Goal: Communication & Community: Participate in discussion

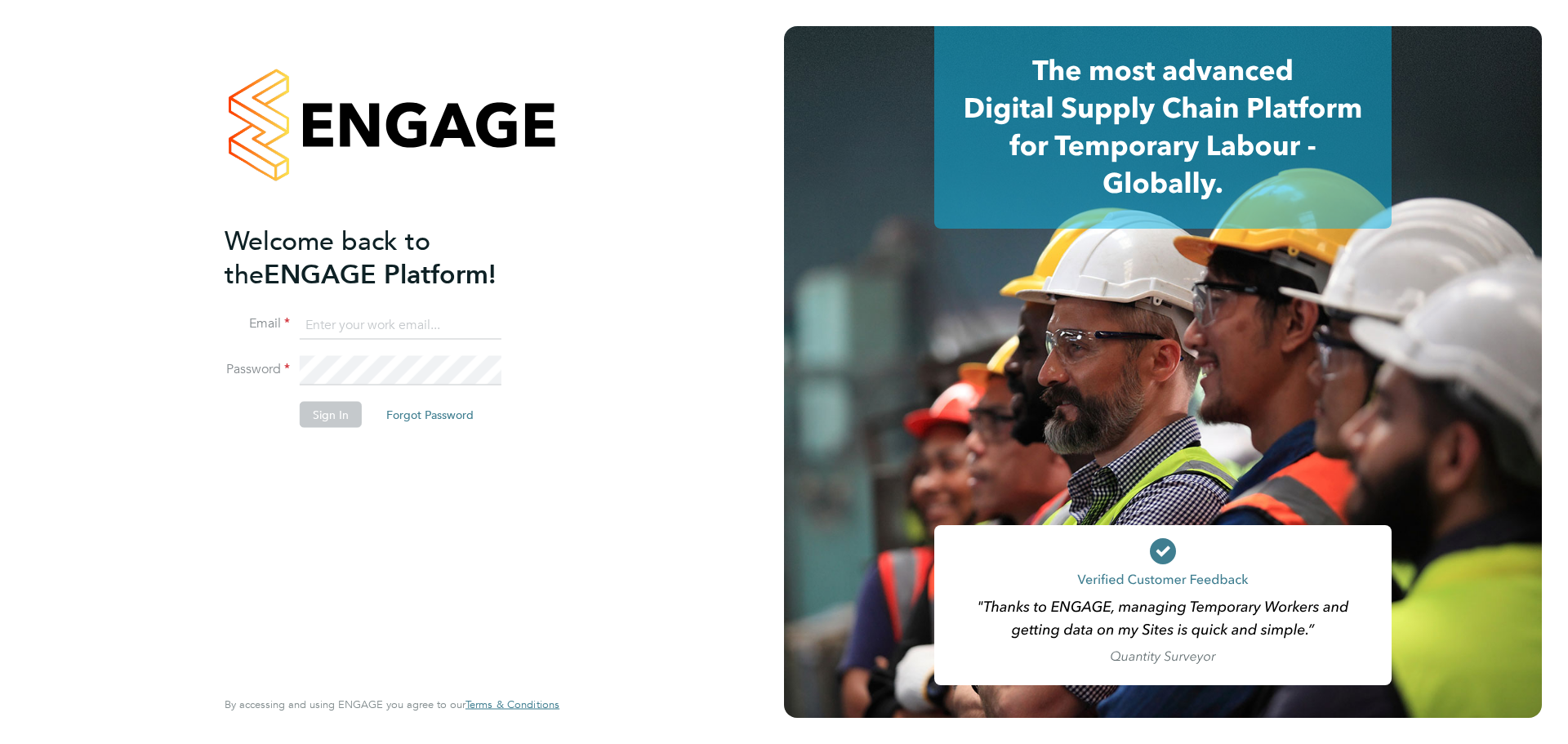
type input "[EMAIL_ADDRESS][DOMAIN_NAME]"
click at [330, 413] on button "Sign In" at bounding box center [330, 414] width 62 height 26
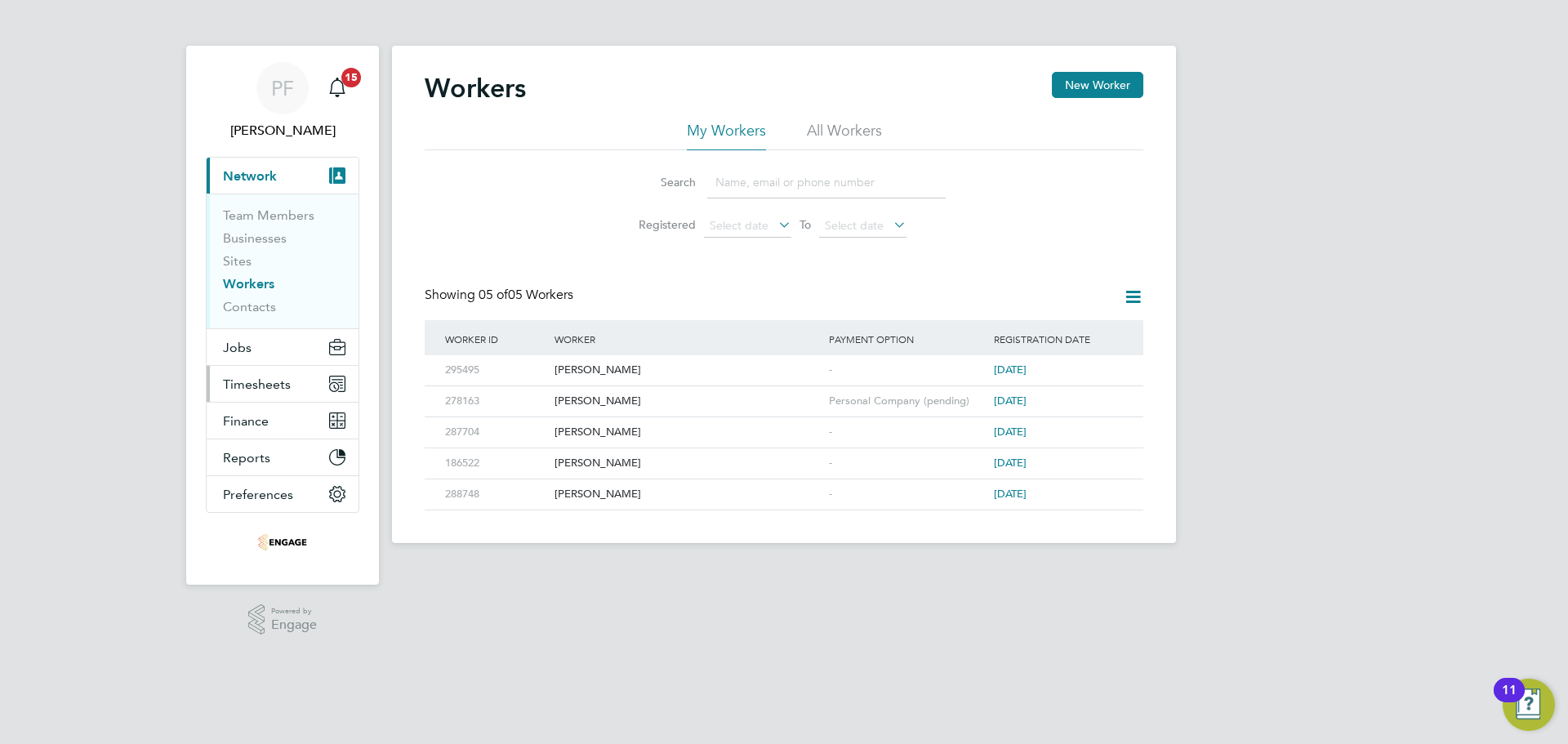
click at [270, 374] on button "Timesheets" at bounding box center [283, 383] width 152 height 36
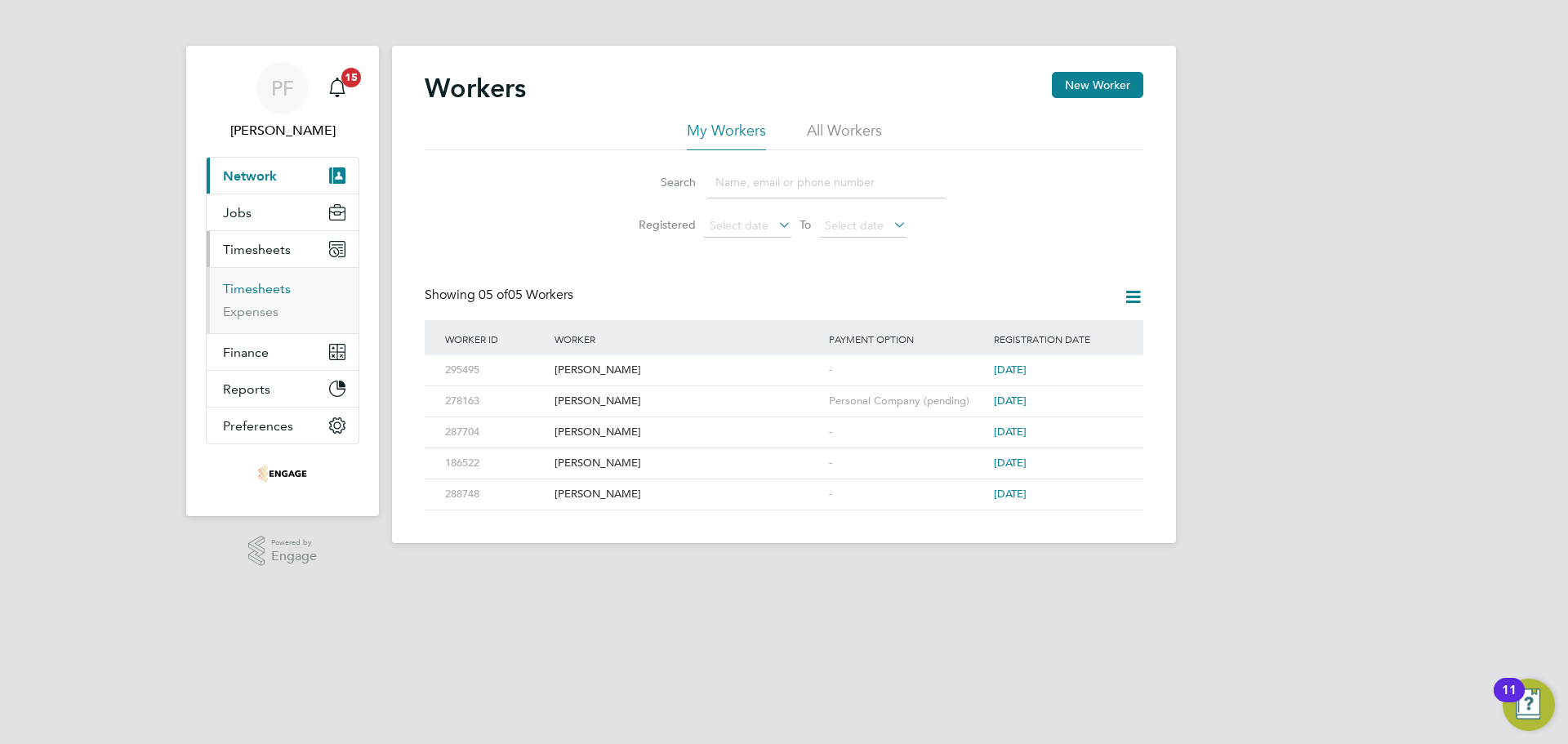
click at [242, 292] on link "Timesheets" at bounding box center [257, 288] width 68 height 15
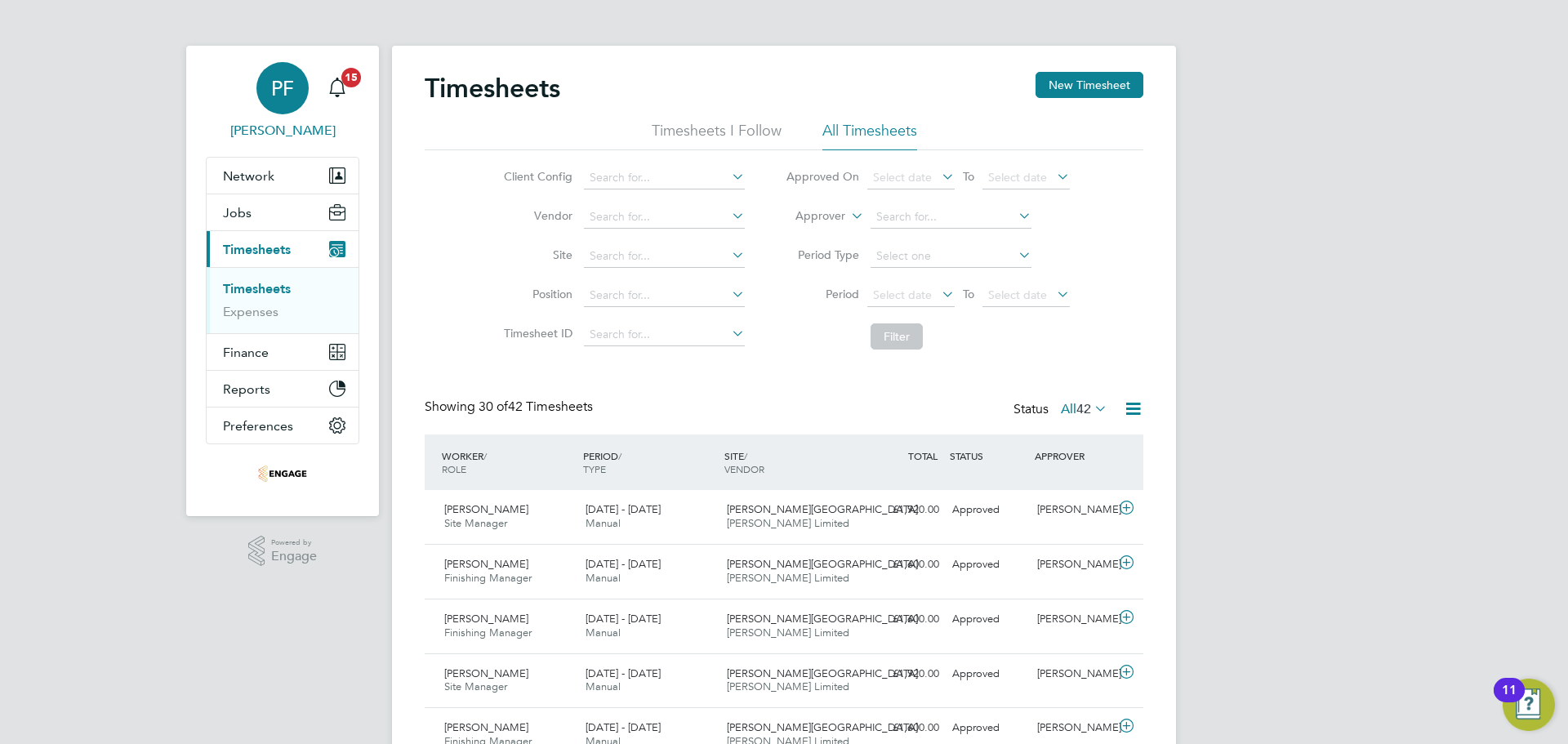
click at [273, 126] on span "[PERSON_NAME]" at bounding box center [283, 130] width 154 height 20
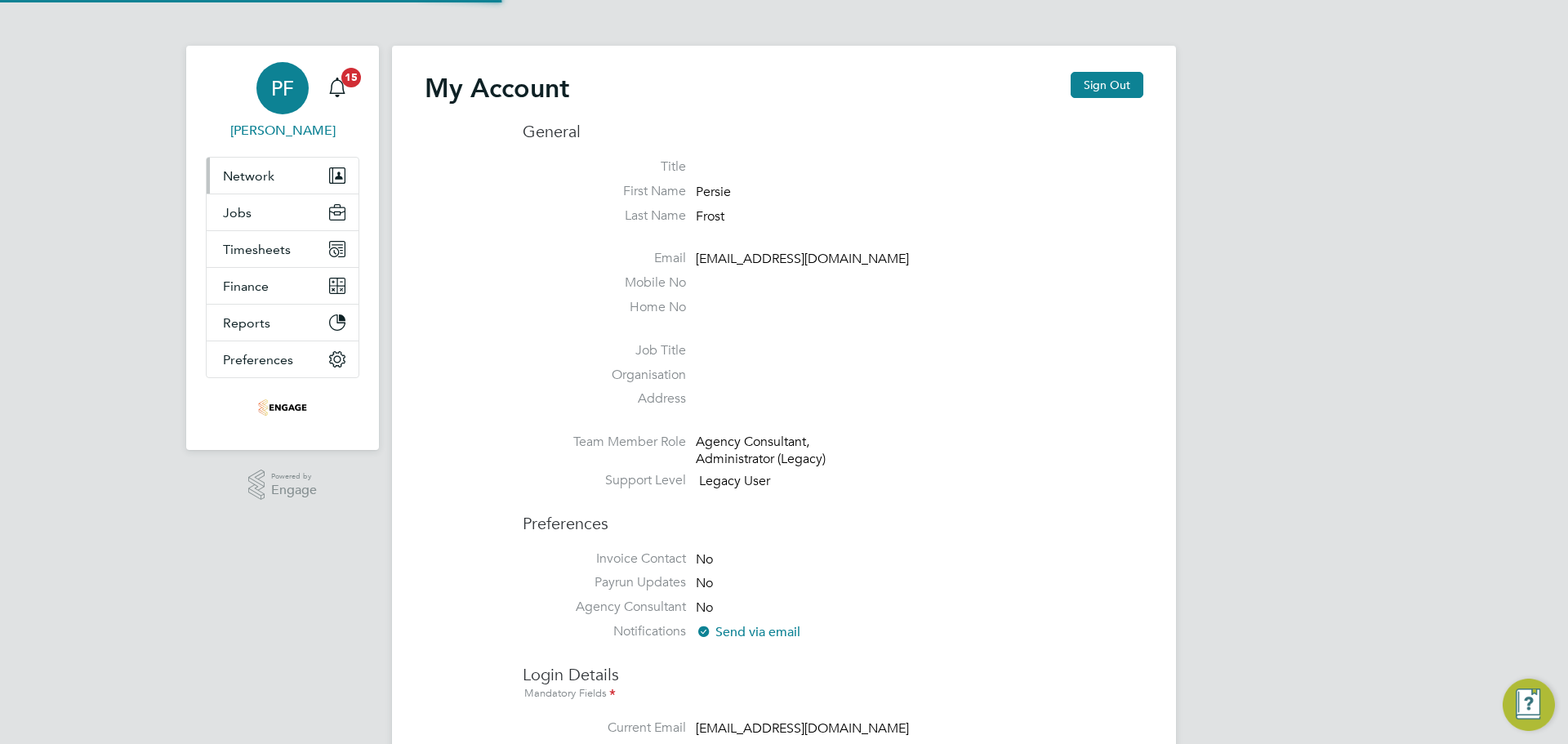
type input "[EMAIL_ADDRESS][DOMAIN_NAME]"
click at [277, 170] on button "Network" at bounding box center [283, 176] width 152 height 36
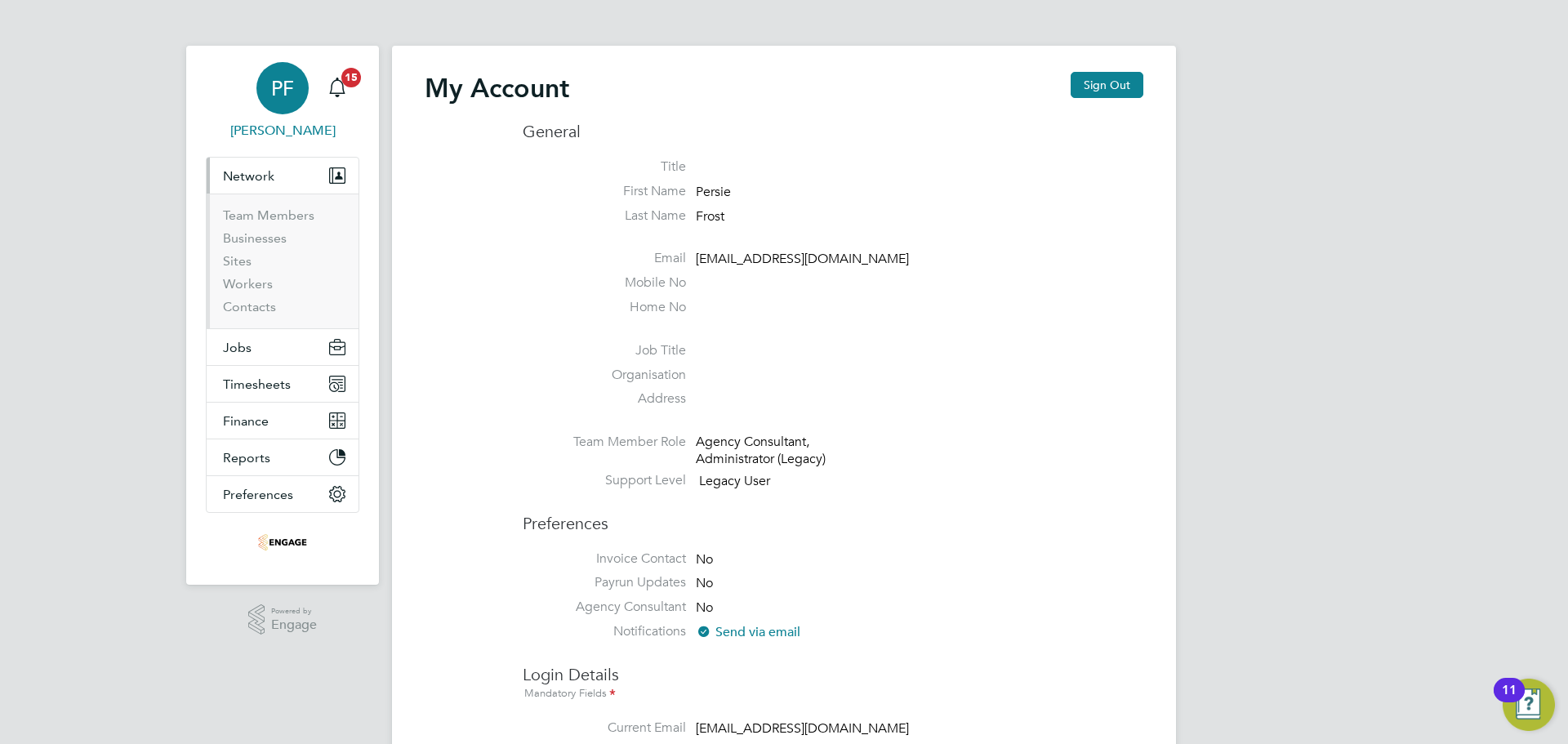
click at [303, 98] on div "PF" at bounding box center [283, 88] width 53 height 53
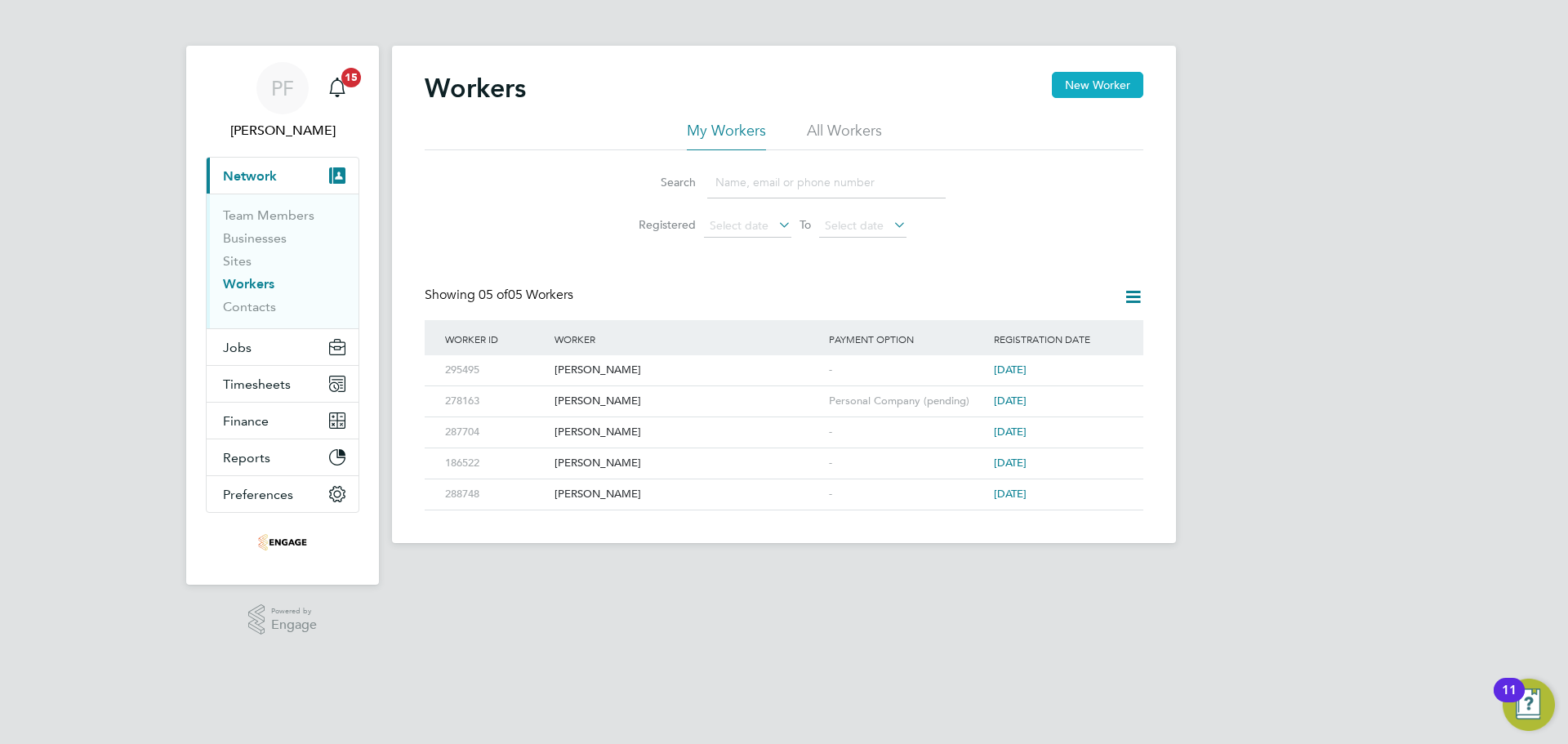
click at [1112, 85] on button "New Worker" at bounding box center [1098, 85] width 92 height 26
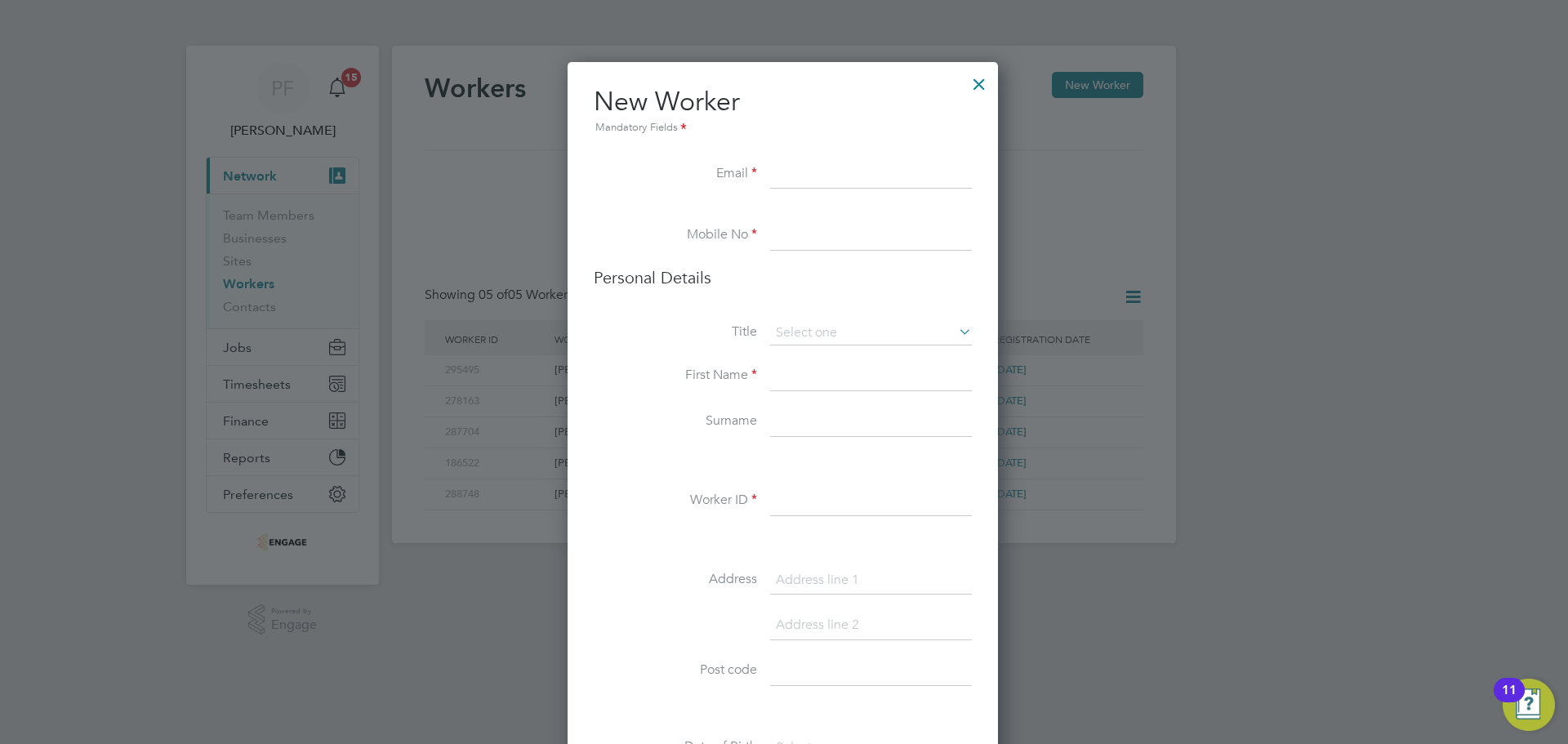
click at [458, 47] on div at bounding box center [784, 372] width 1568 height 744
click at [800, 177] on input at bounding box center [871, 175] width 202 height 30
click at [810, 238] on input at bounding box center [871, 236] width 202 height 30
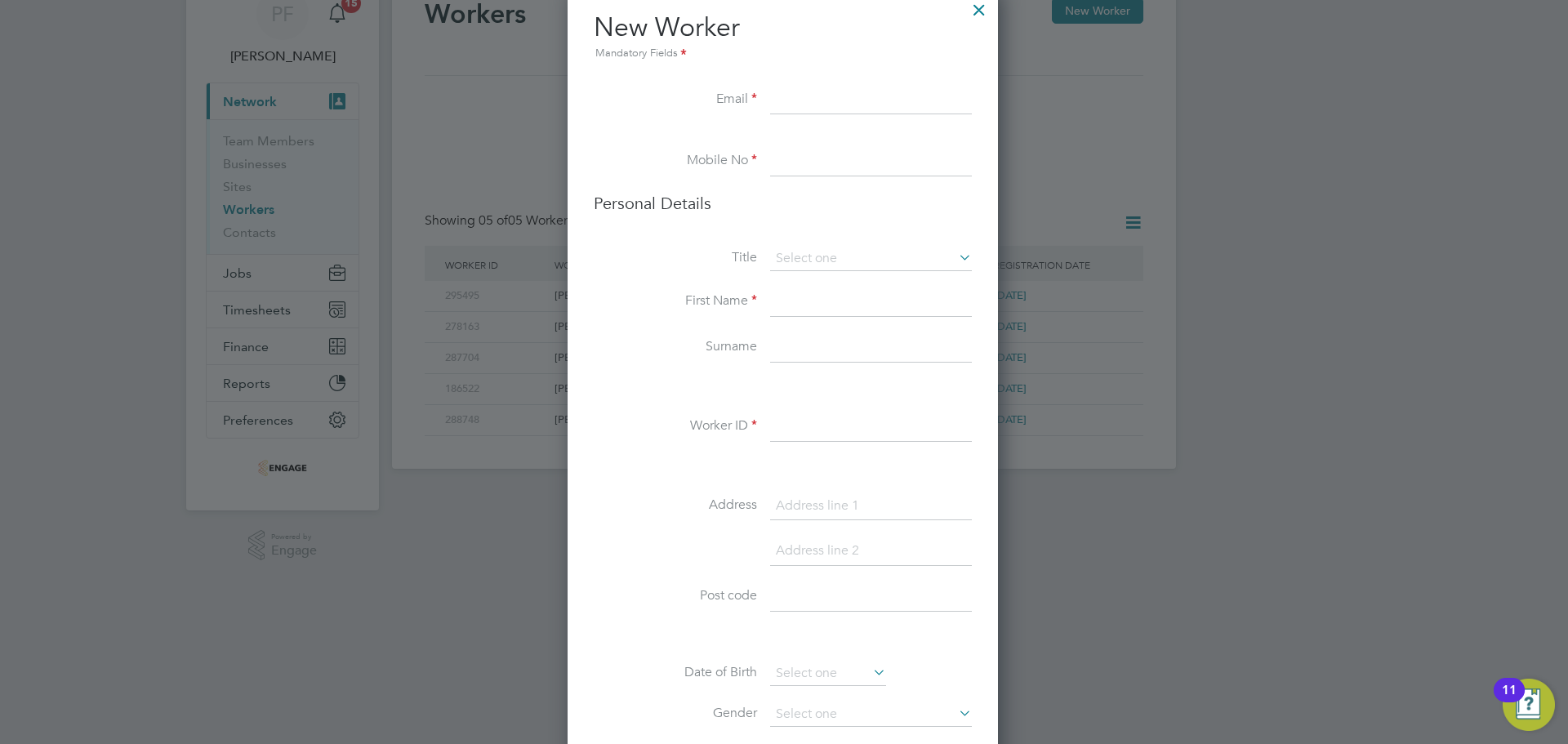
scroll to position [164, 0]
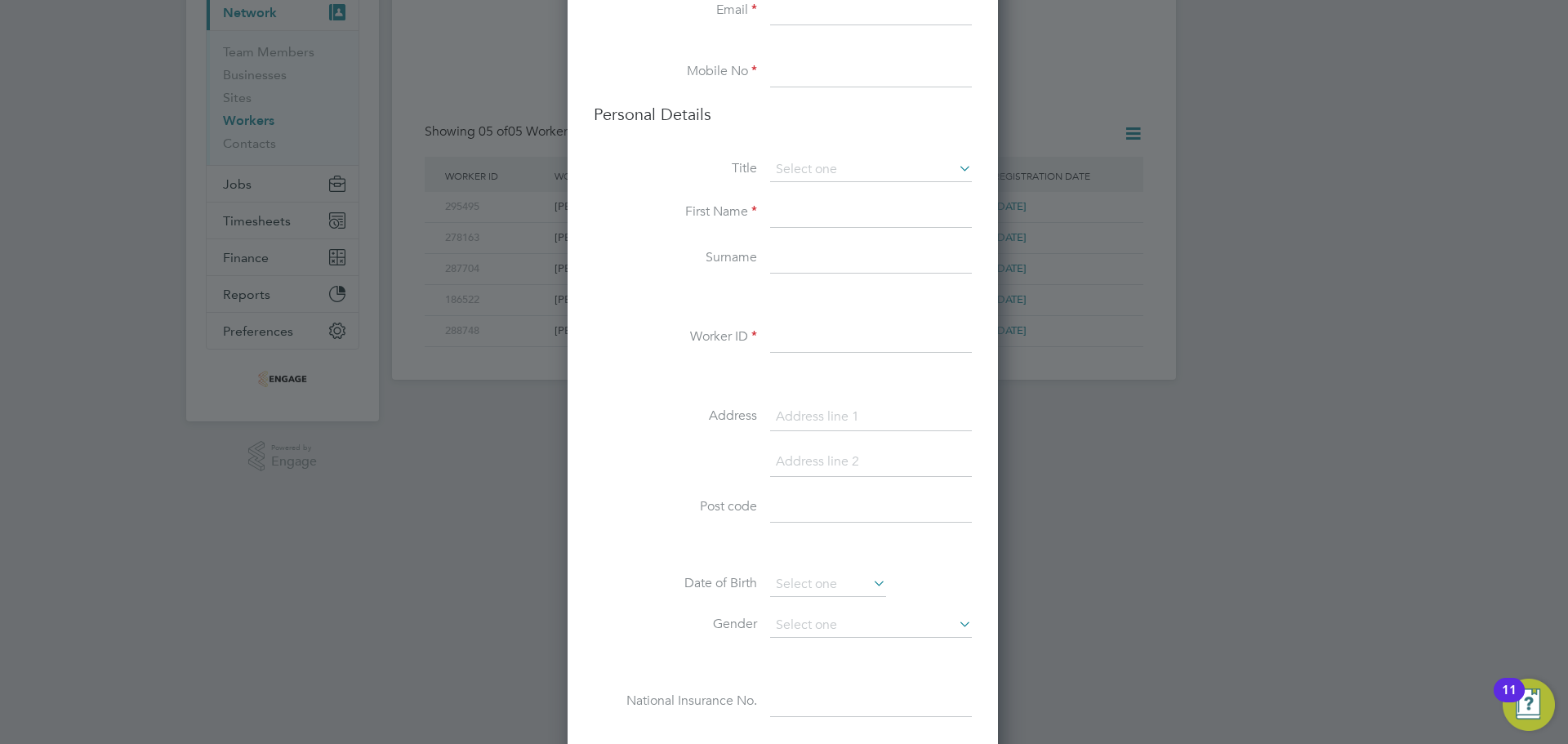
click at [825, 203] on input at bounding box center [871, 213] width 202 height 30
click at [782, 339] on input at bounding box center [871, 338] width 202 height 30
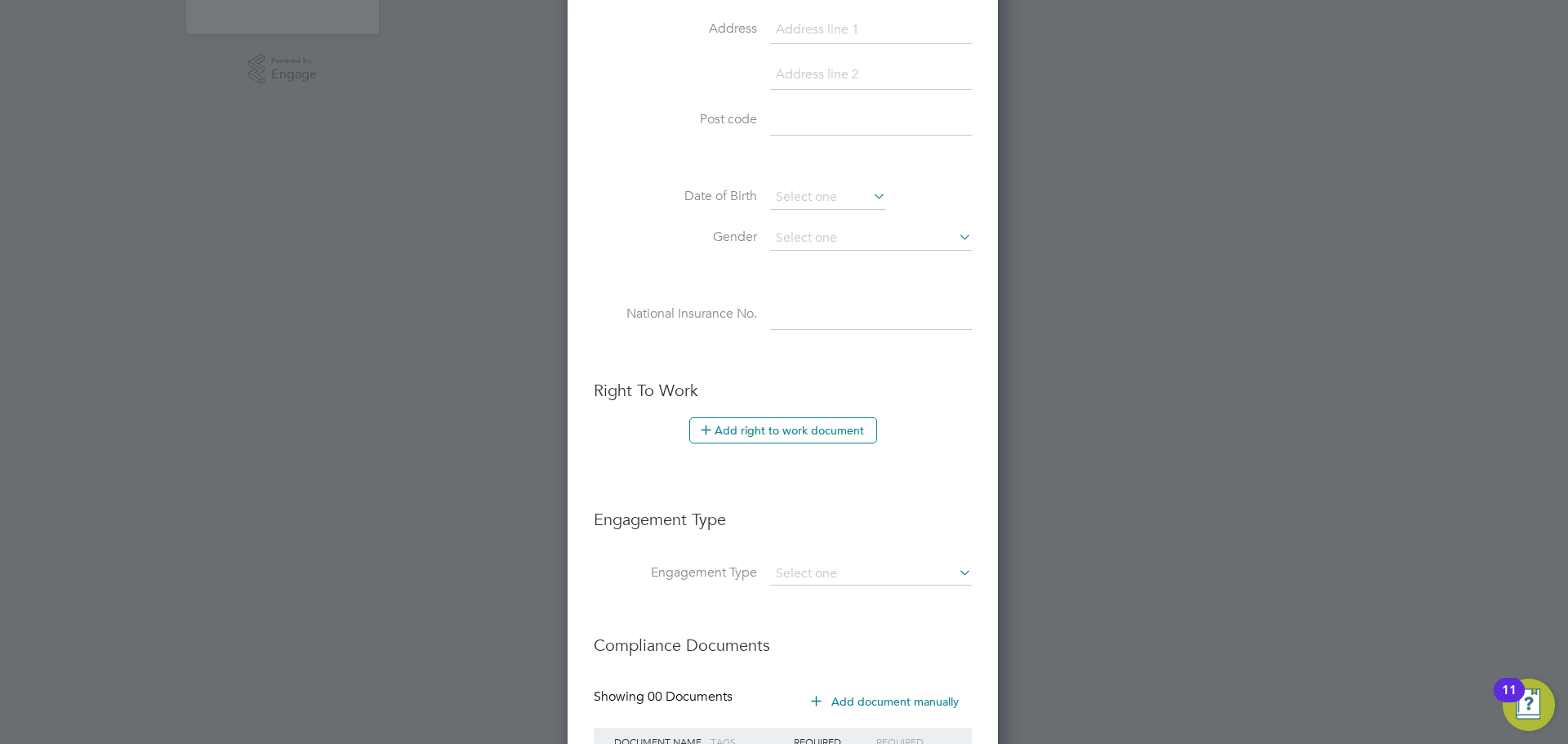
scroll to position [698, 0]
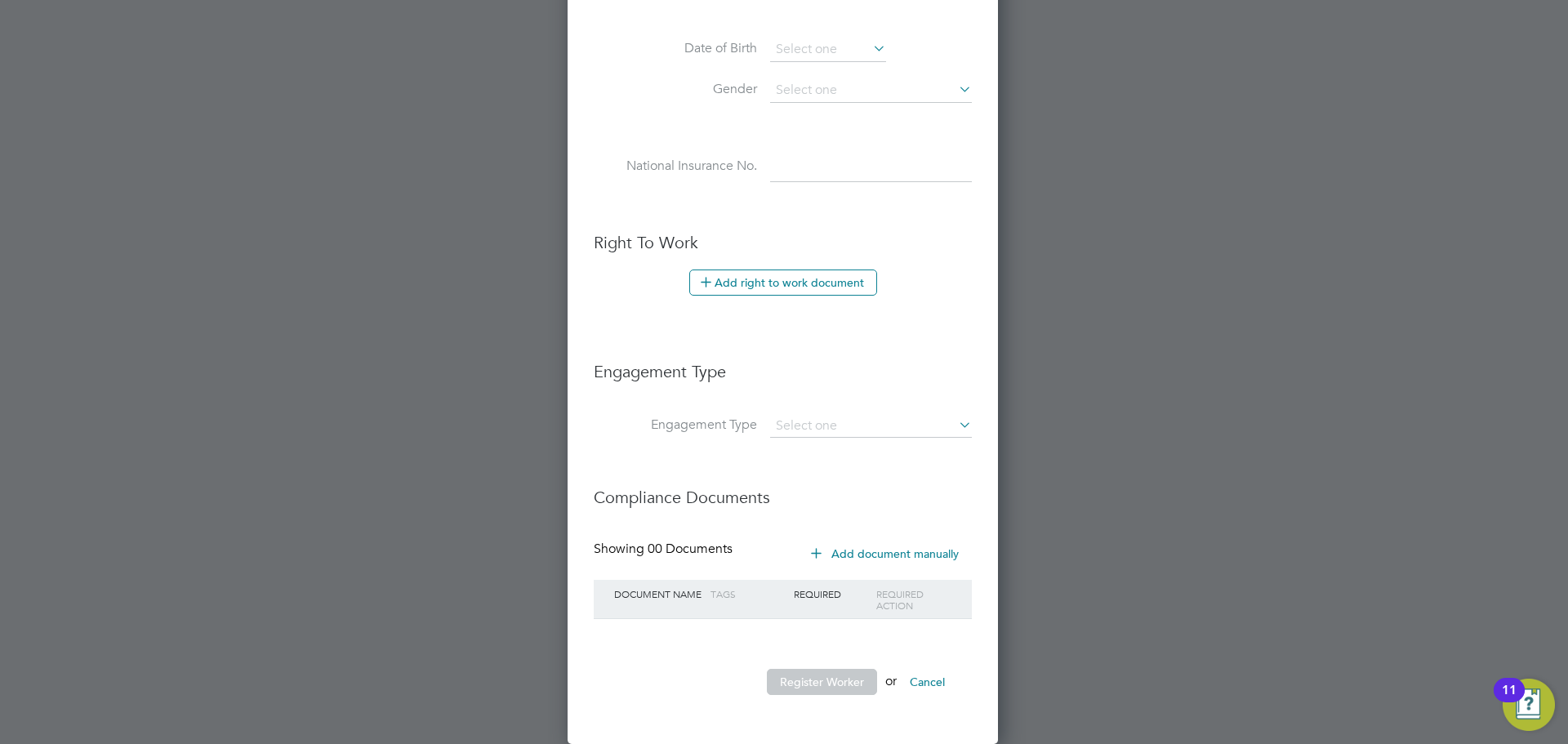
click at [926, 688] on button "Cancel" at bounding box center [927, 681] width 61 height 26
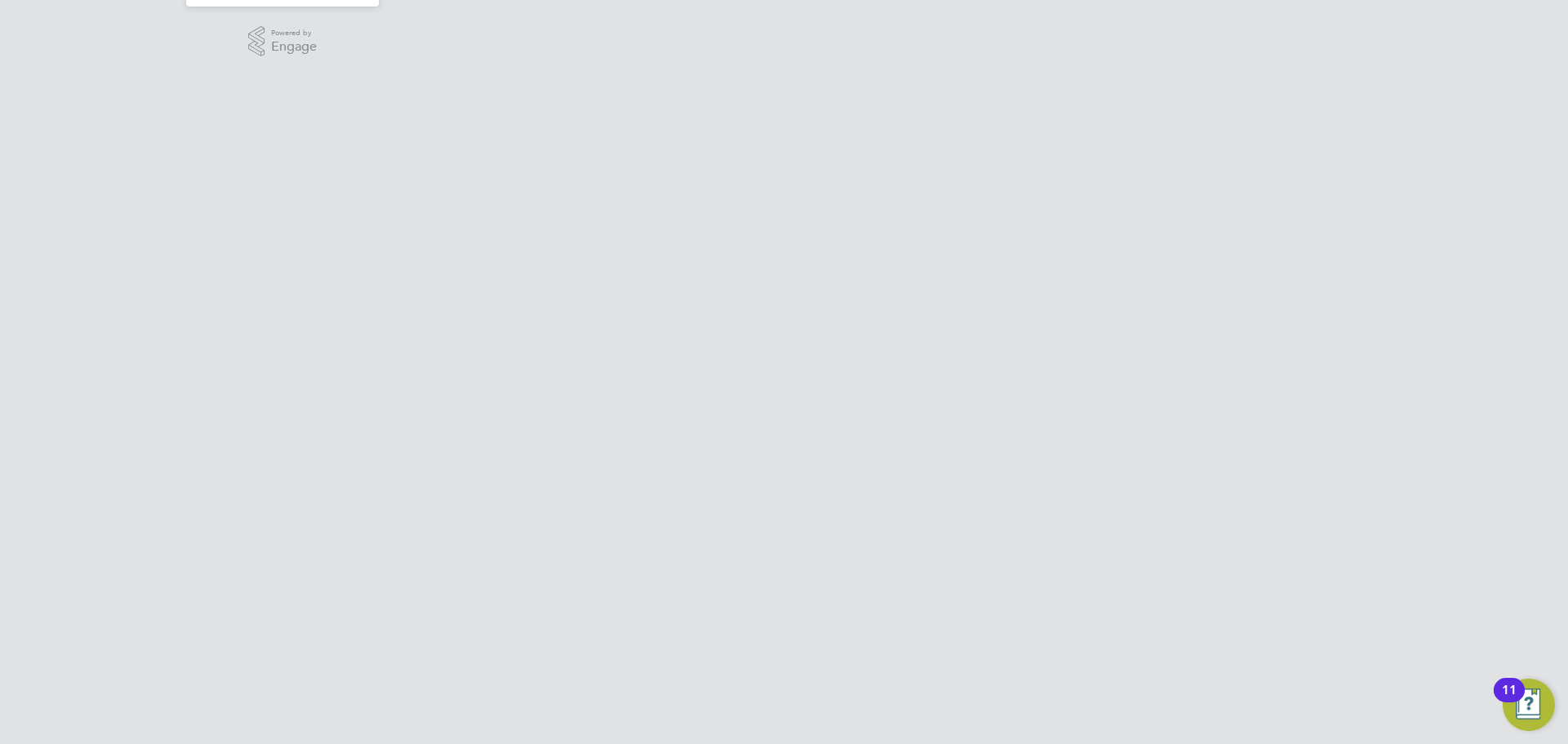
scroll to position [0, 0]
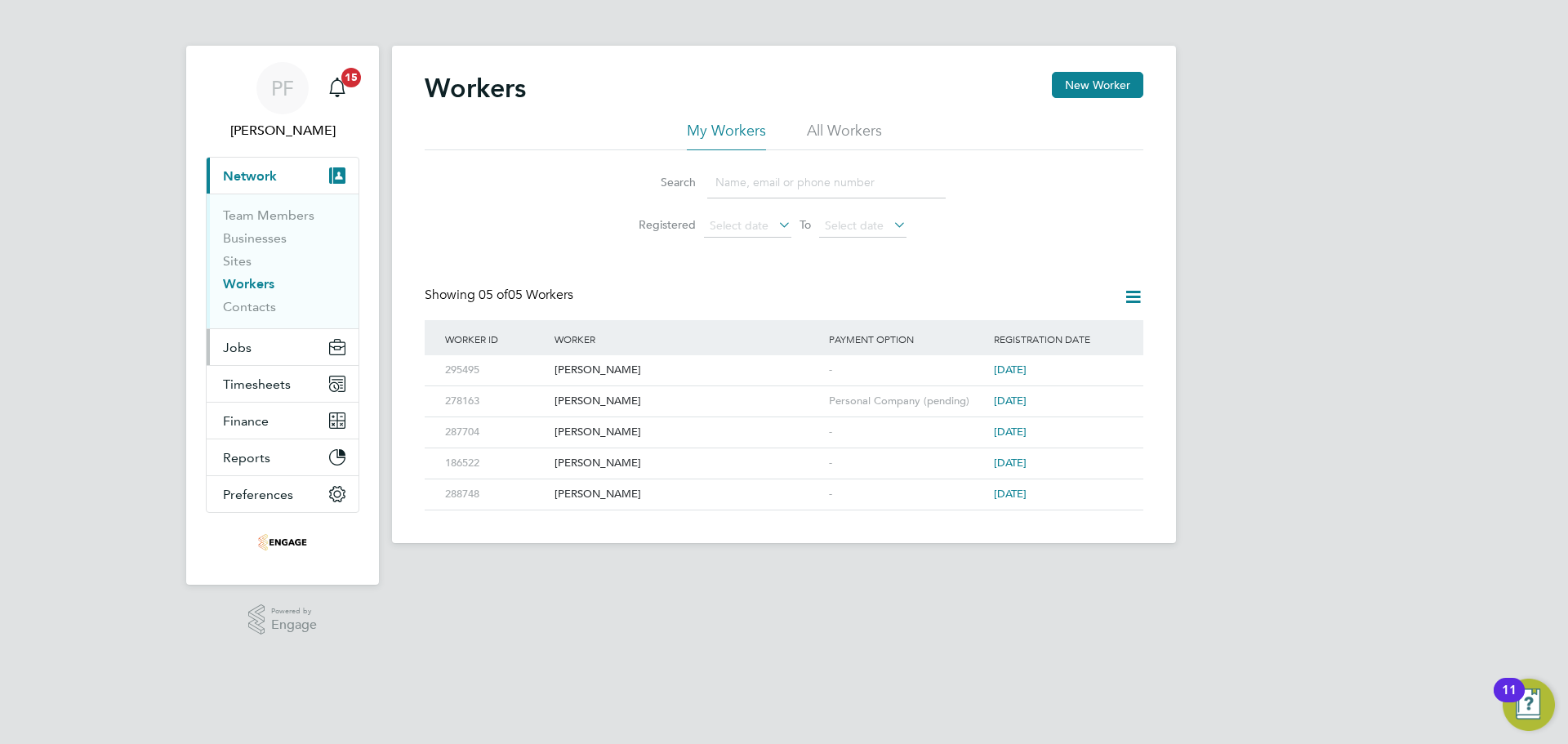
click at [257, 355] on button "Jobs" at bounding box center [283, 347] width 152 height 36
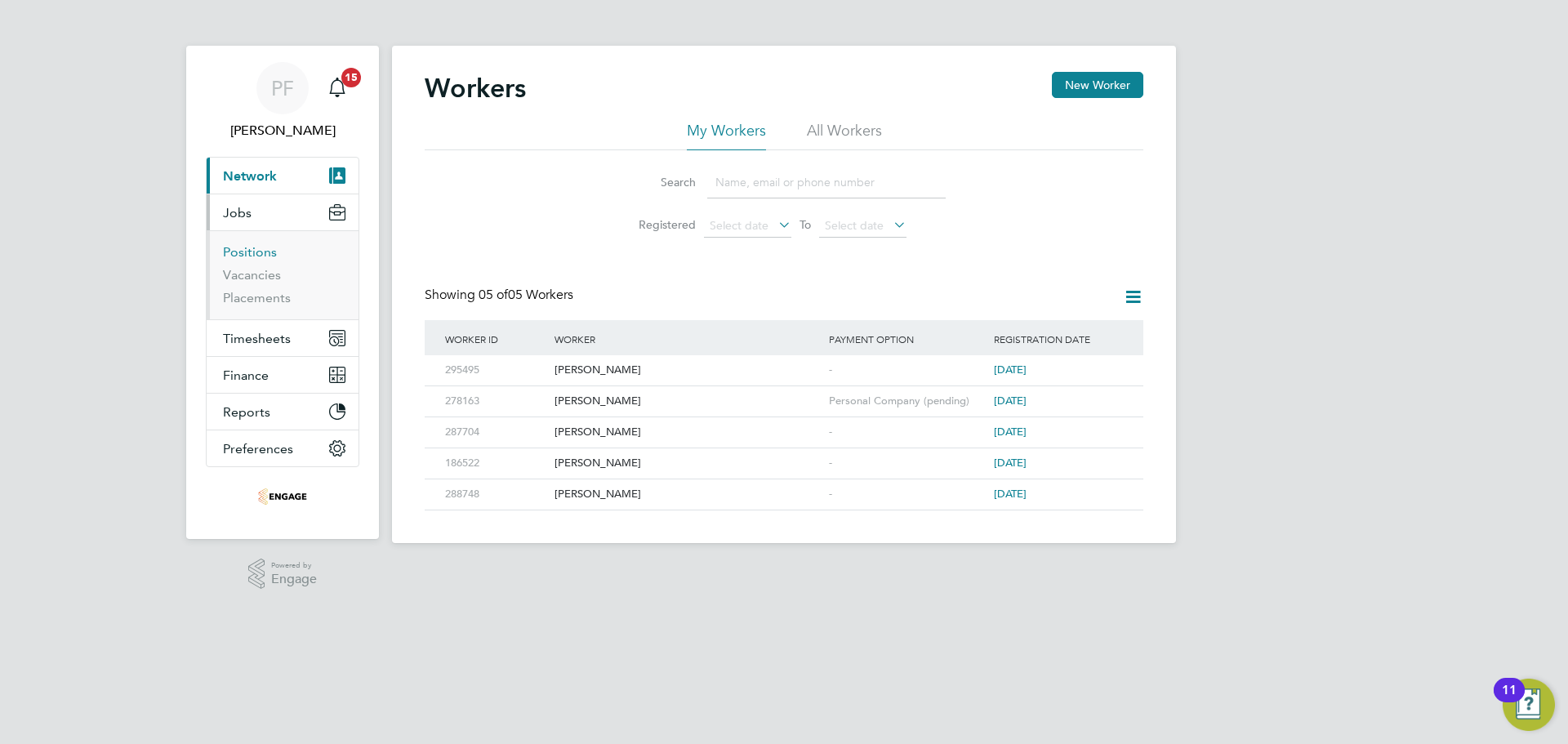
click at [252, 255] on link "Positions" at bounding box center [250, 252] width 54 height 15
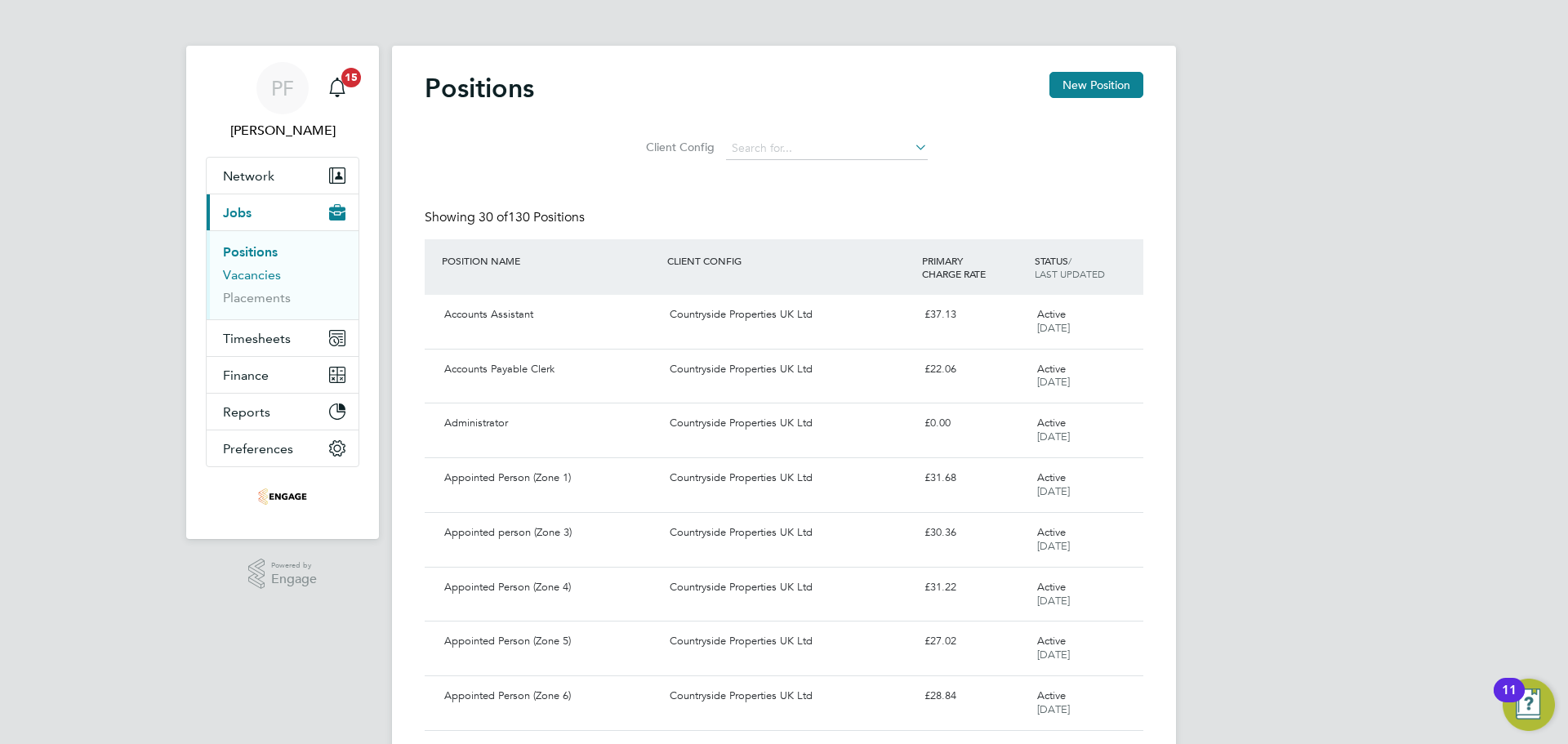
click at [236, 277] on link "Vacancies" at bounding box center [252, 275] width 58 height 15
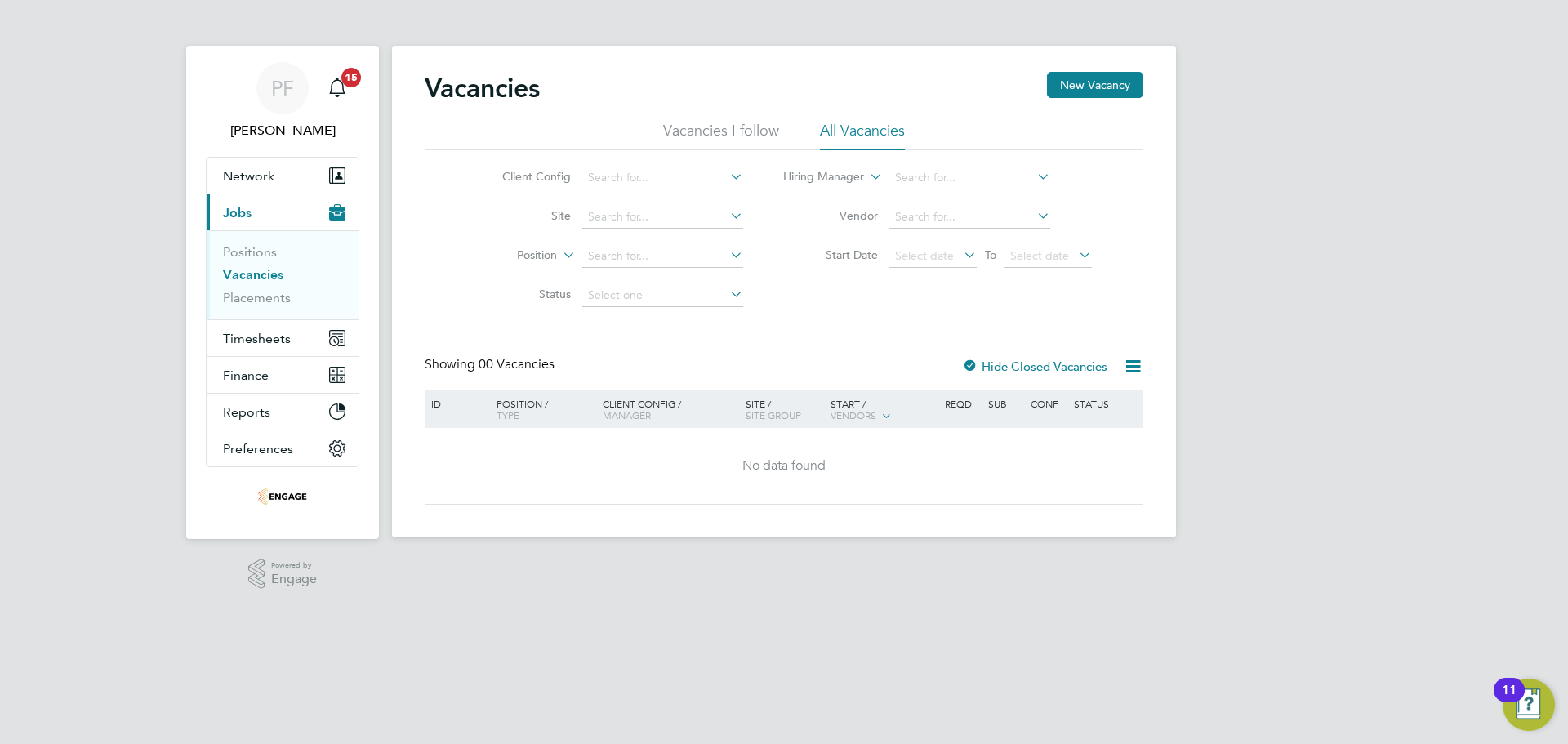
click at [686, 127] on li "Vacancies I follow" at bounding box center [721, 135] width 116 height 30
click at [865, 129] on li "All Vacancies" at bounding box center [863, 135] width 85 height 30
click at [266, 255] on link "Positions" at bounding box center [250, 252] width 54 height 15
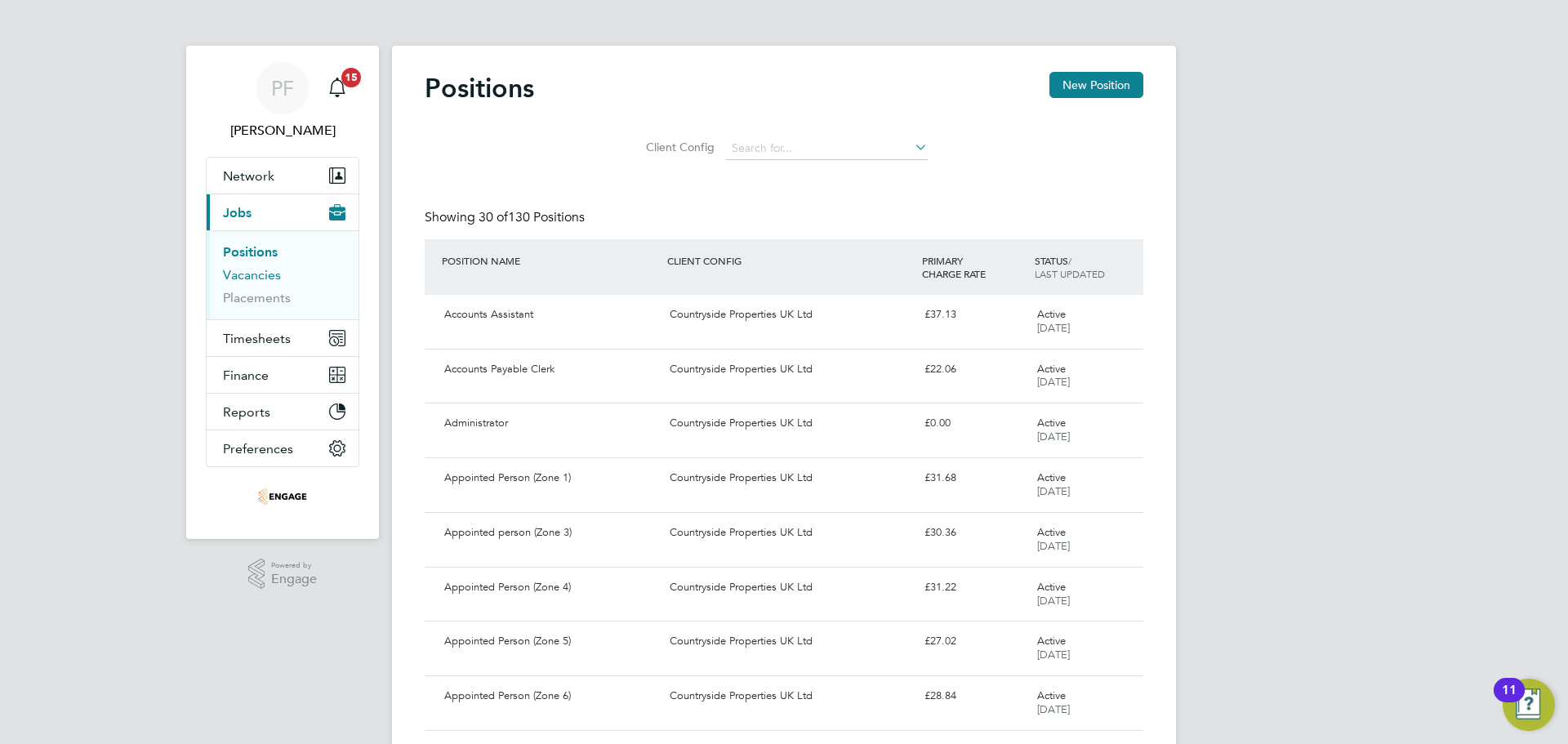
click at [249, 273] on link "Vacancies" at bounding box center [252, 275] width 58 height 15
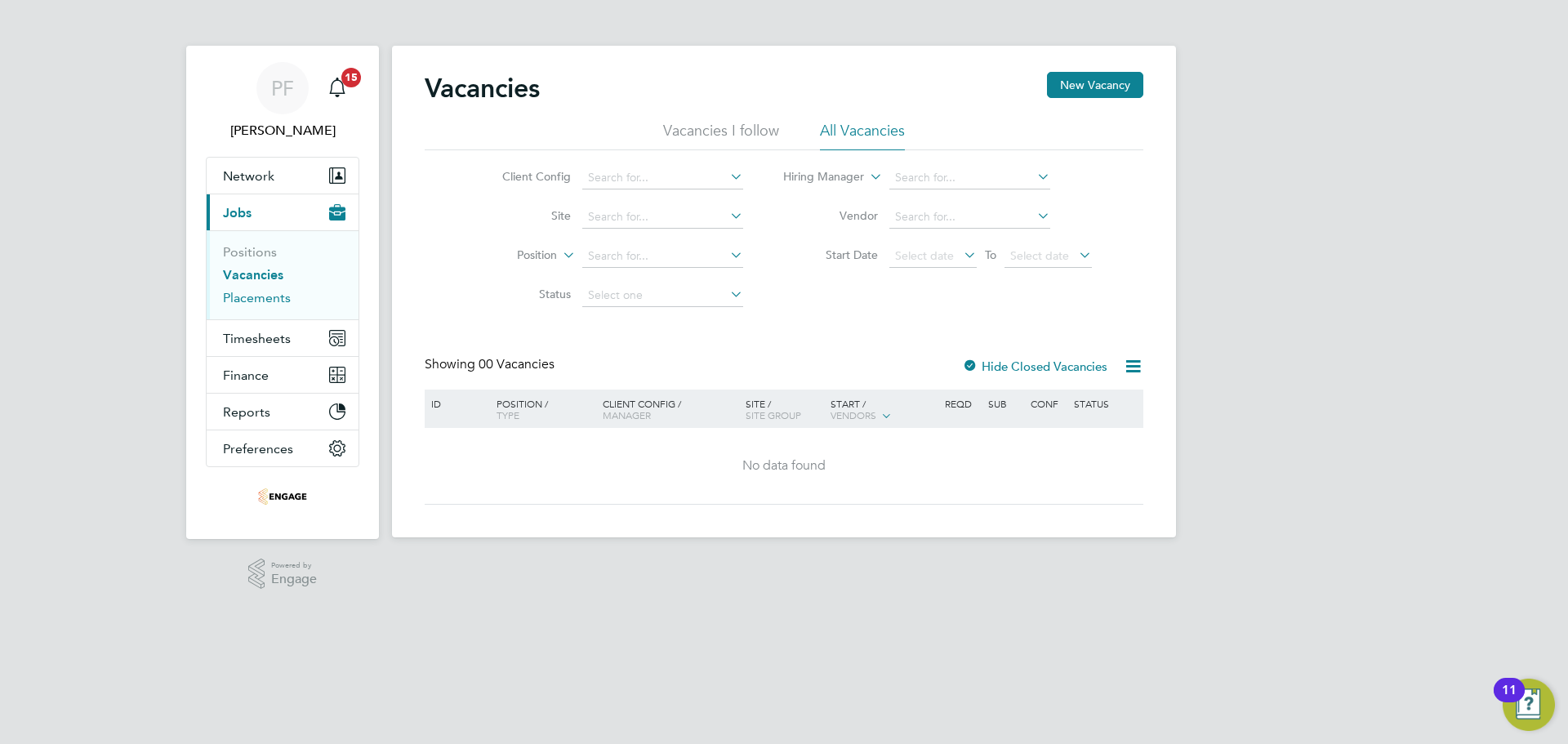
click at [260, 296] on link "Placements" at bounding box center [257, 298] width 68 height 15
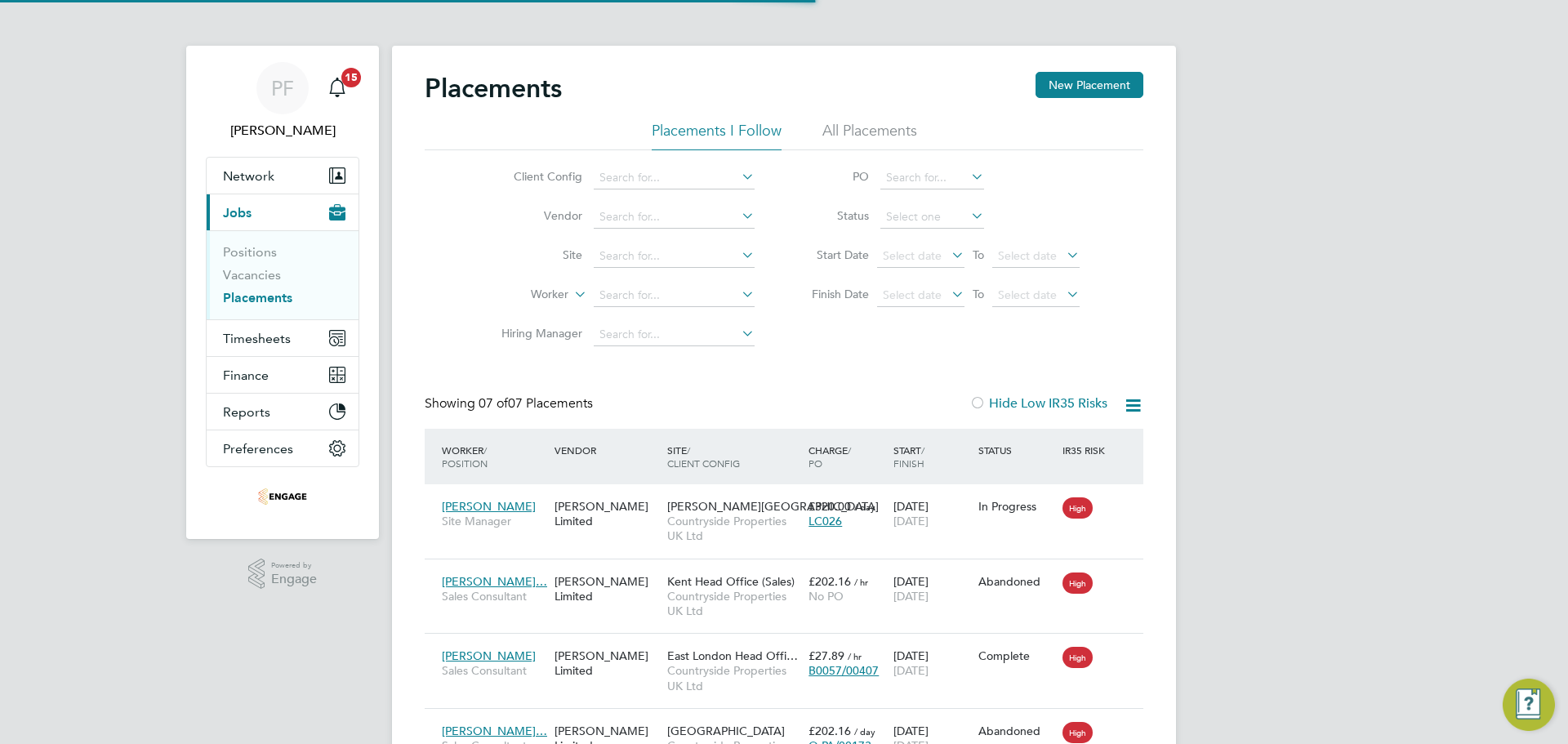
scroll to position [61, 143]
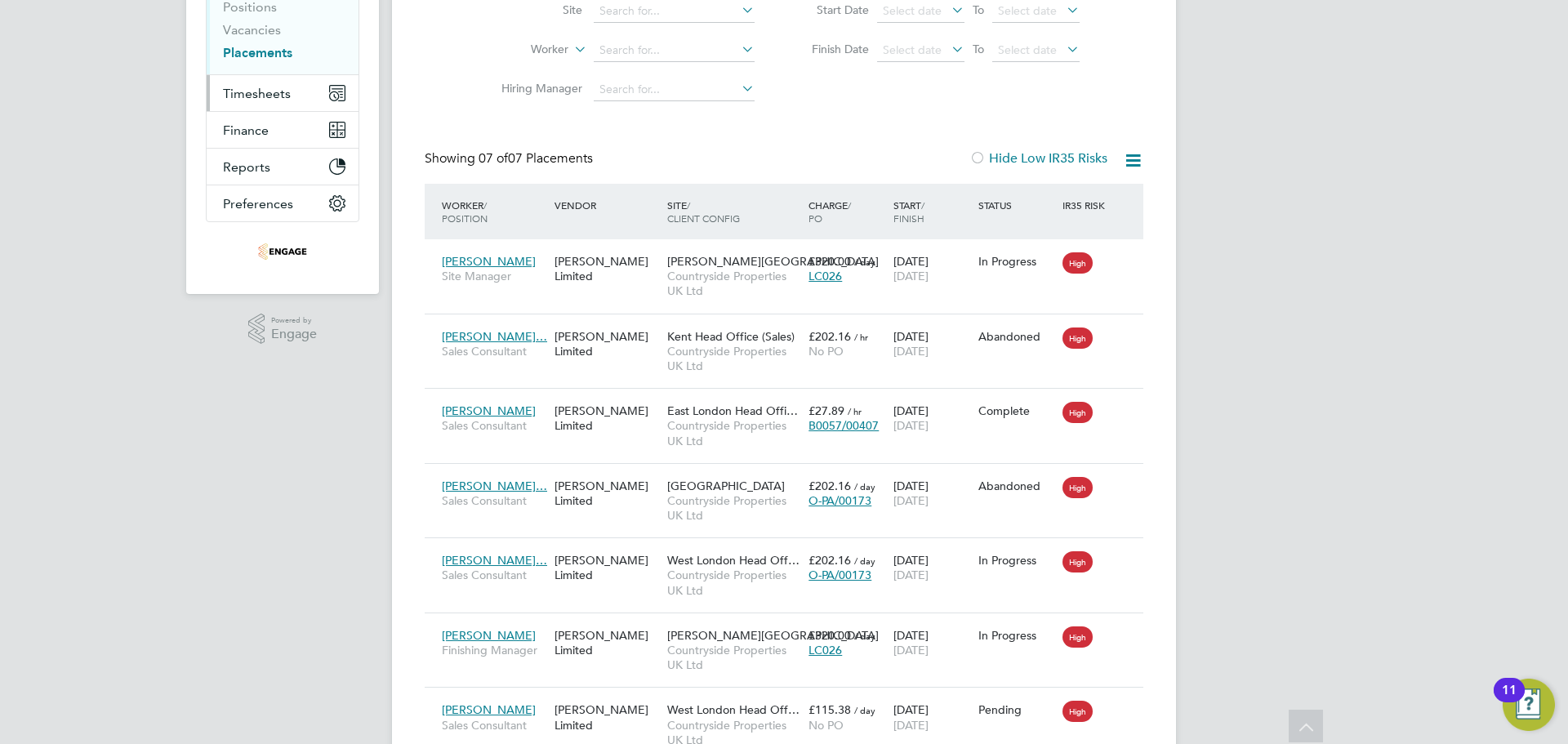
click at [282, 95] on span "Timesheets" at bounding box center [257, 93] width 68 height 15
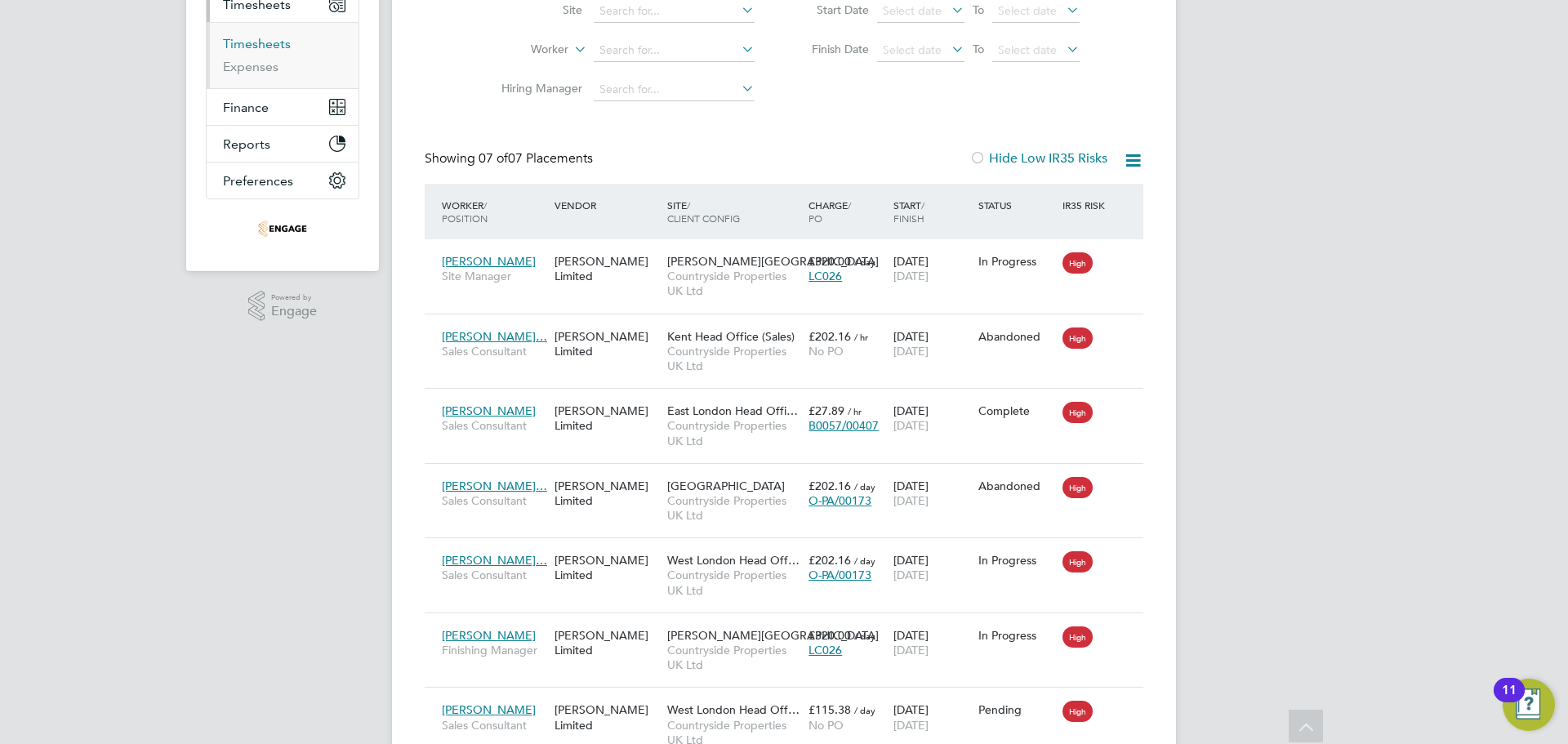
click at [249, 47] on link "Timesheets" at bounding box center [257, 43] width 68 height 15
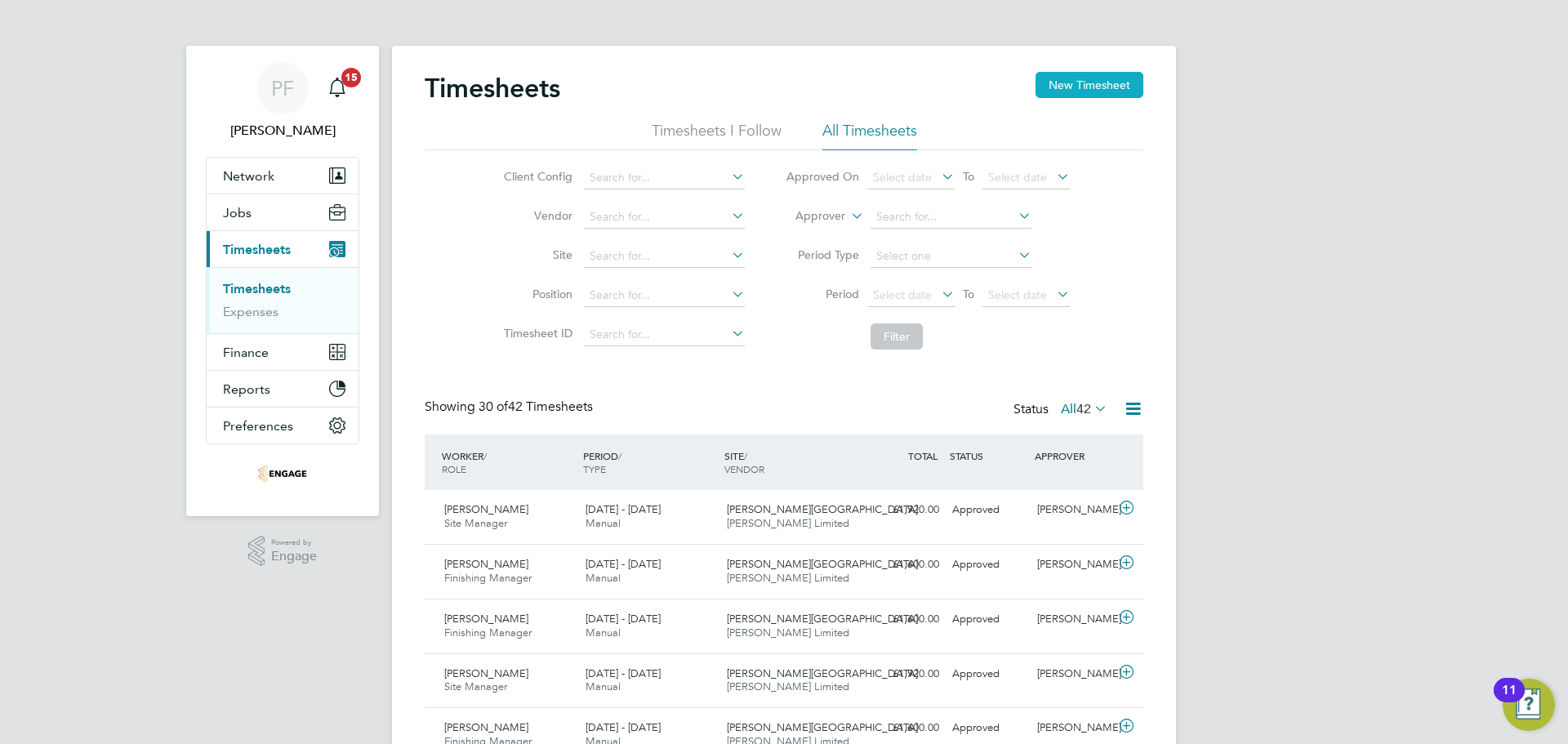
click at [1076, 87] on button "New Timesheet" at bounding box center [1089, 85] width 108 height 26
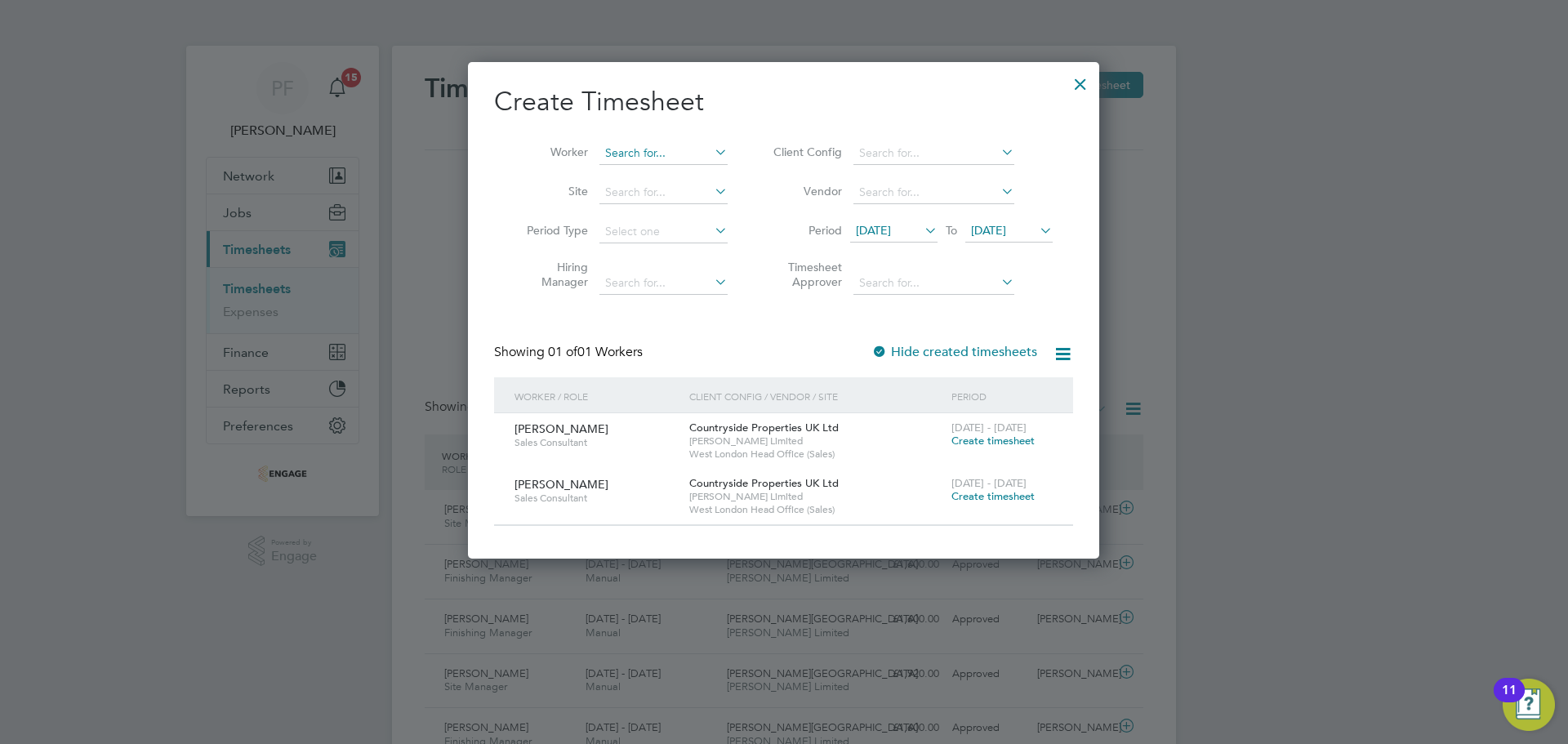
click at [629, 144] on input at bounding box center [664, 154] width 128 height 23
click at [693, 262] on li "Anna Shakhbazyan" at bounding box center [664, 264] width 130 height 22
type input "Anna Shakhbazyan"
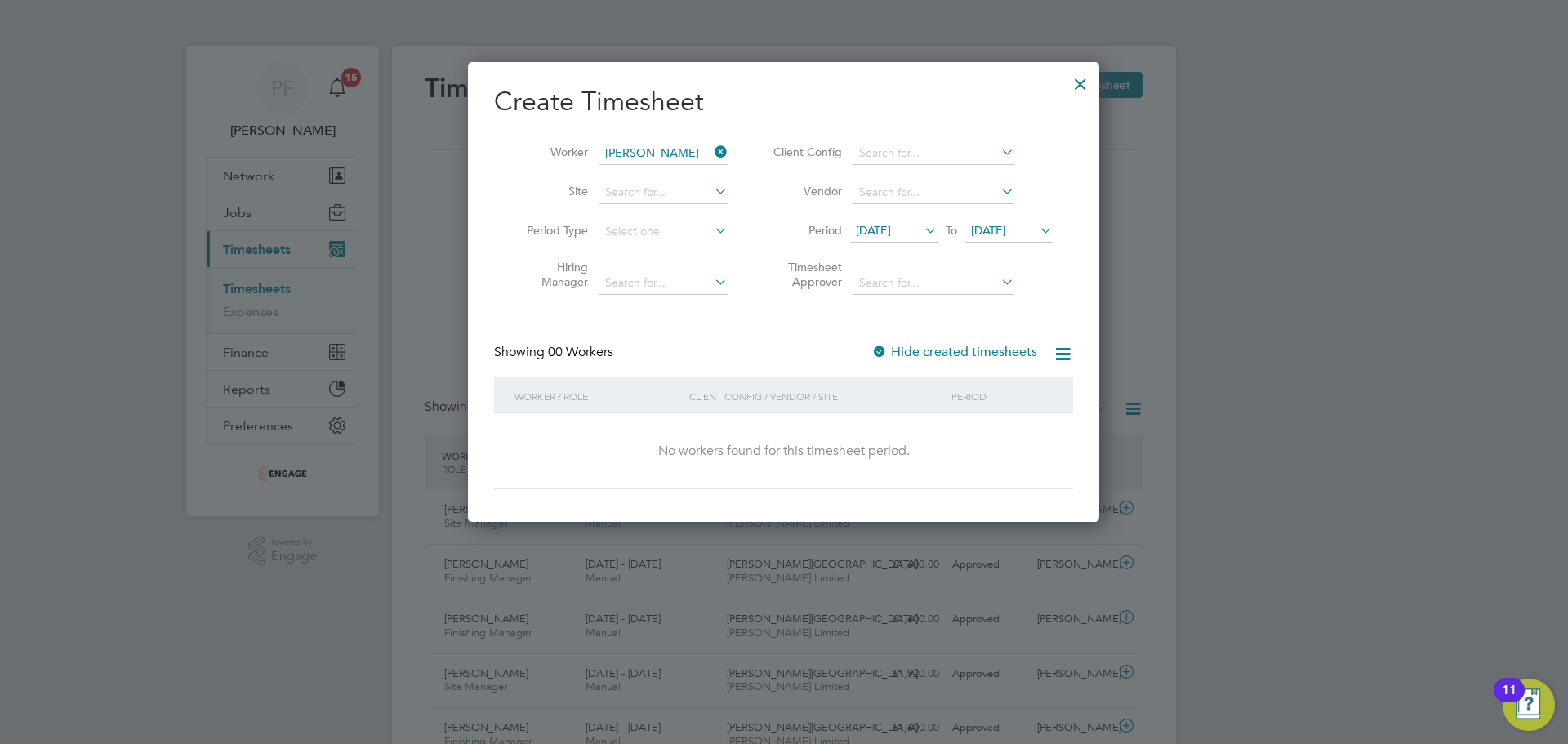
click at [926, 457] on div "No workers found for this timesheet period." at bounding box center [784, 451] width 546 height 17
click at [1084, 78] on div at bounding box center [1080, 80] width 30 height 30
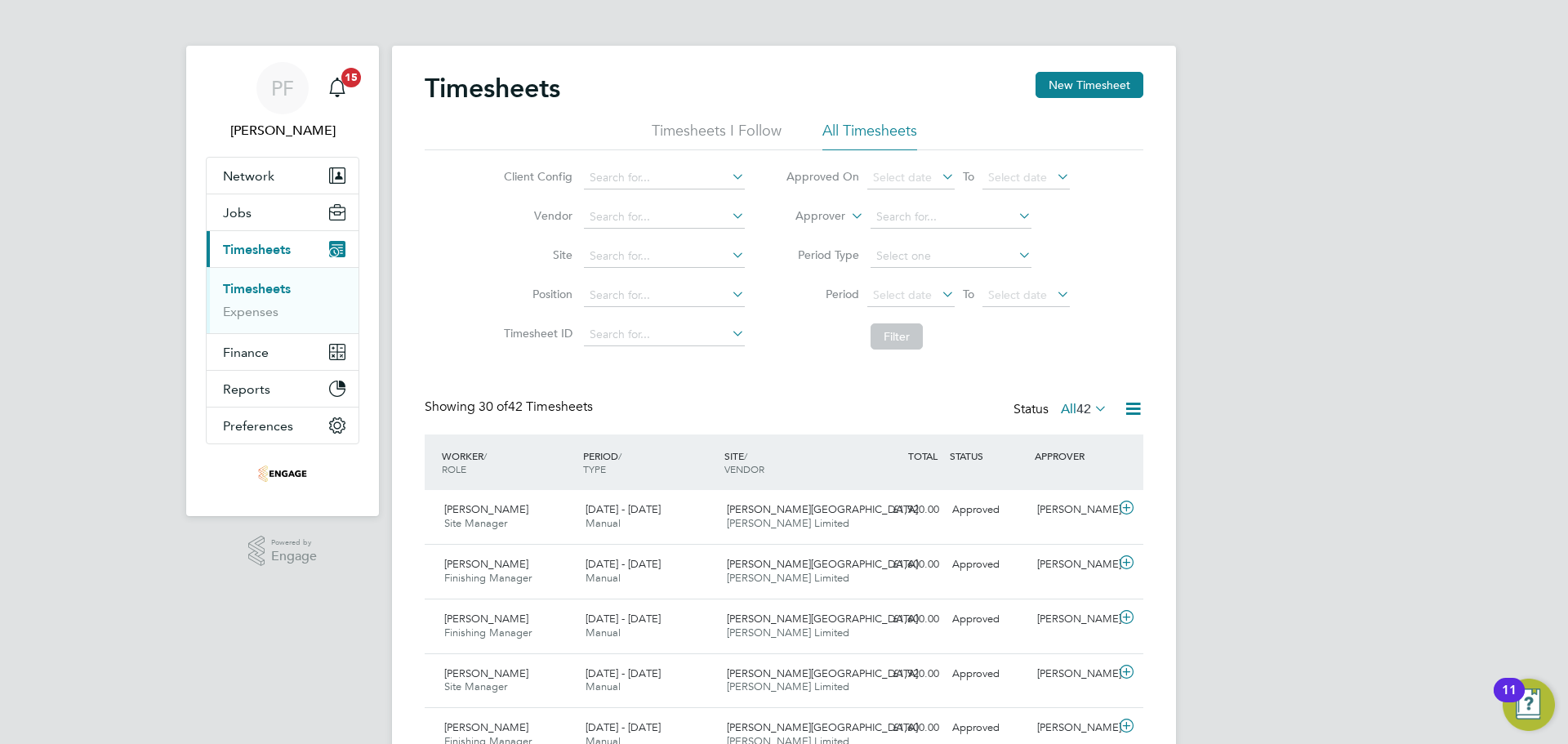
scroll to position [42, 143]
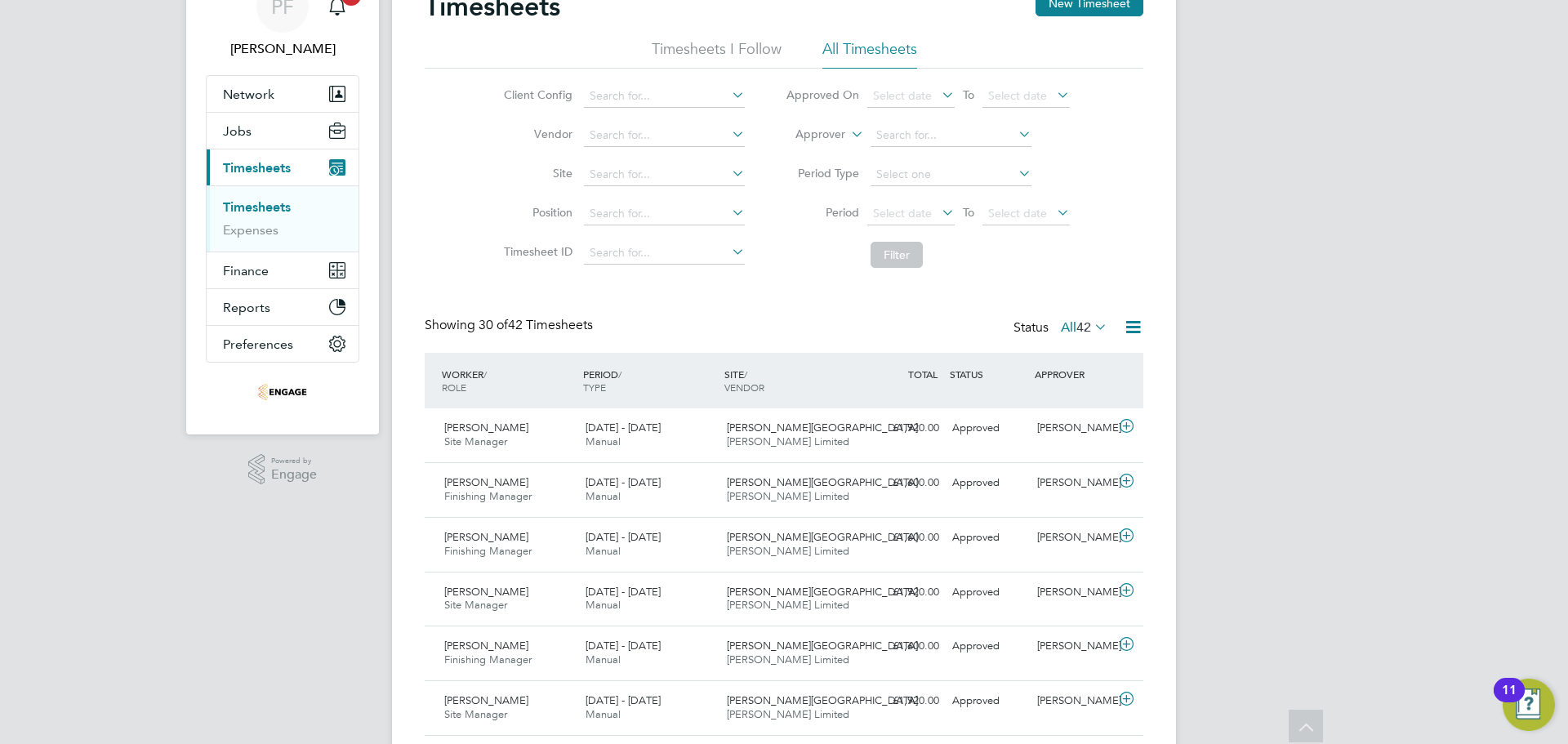
click at [246, 206] on link "Timesheets" at bounding box center [257, 207] width 68 height 15
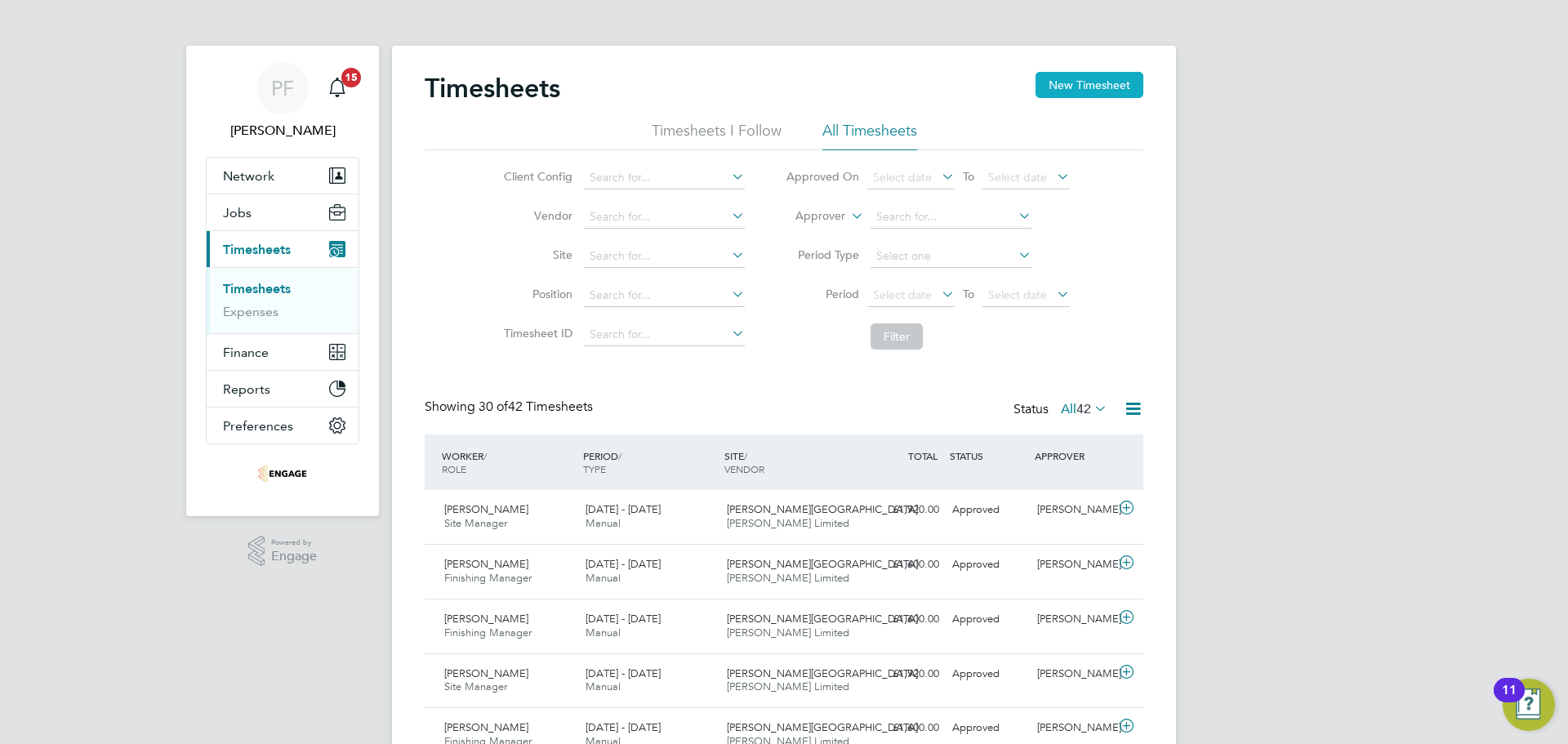
click at [1065, 95] on button "New Timesheet" at bounding box center [1089, 85] width 108 height 26
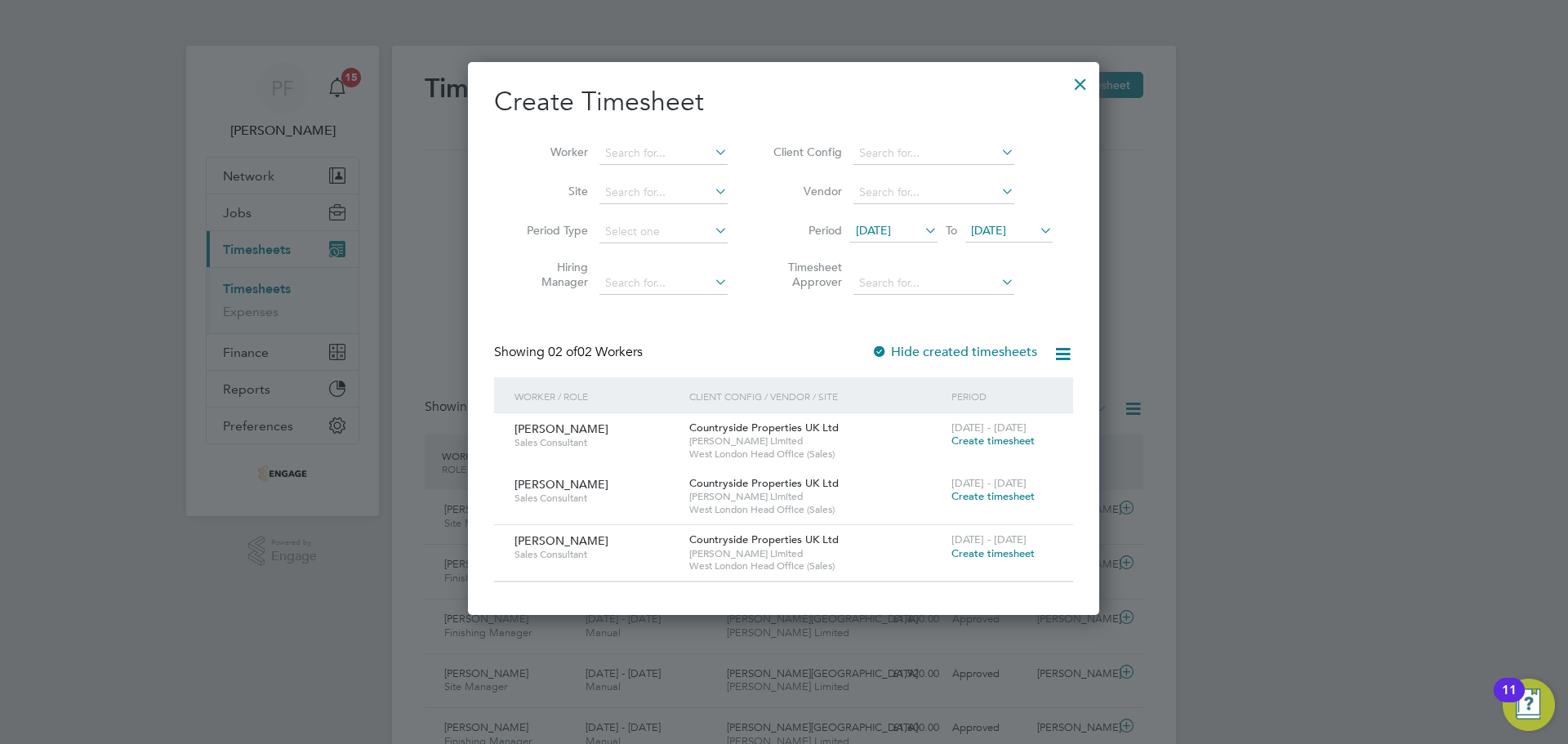
click at [1078, 84] on div at bounding box center [1080, 80] width 30 height 30
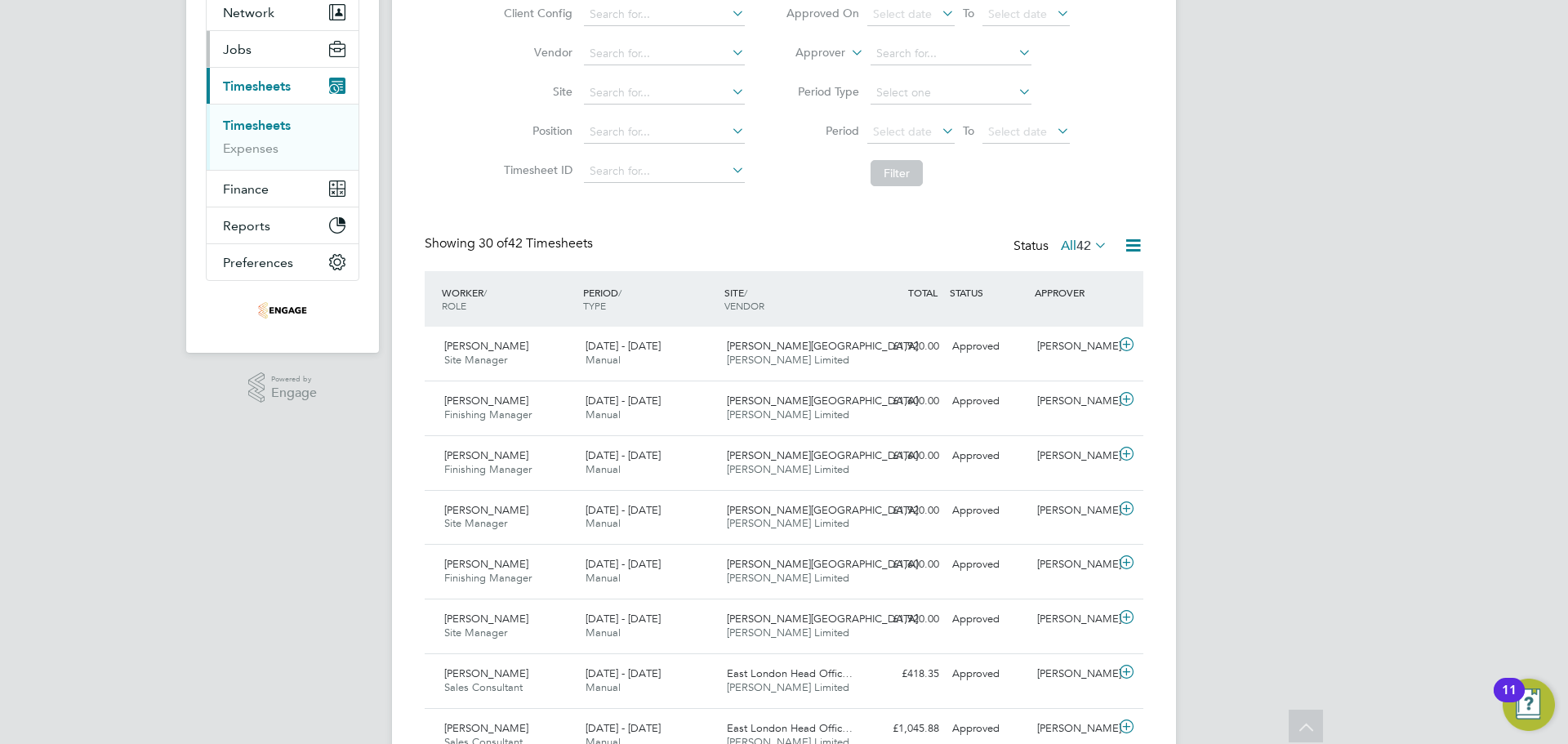
click at [265, 47] on button "Jobs" at bounding box center [283, 49] width 152 height 36
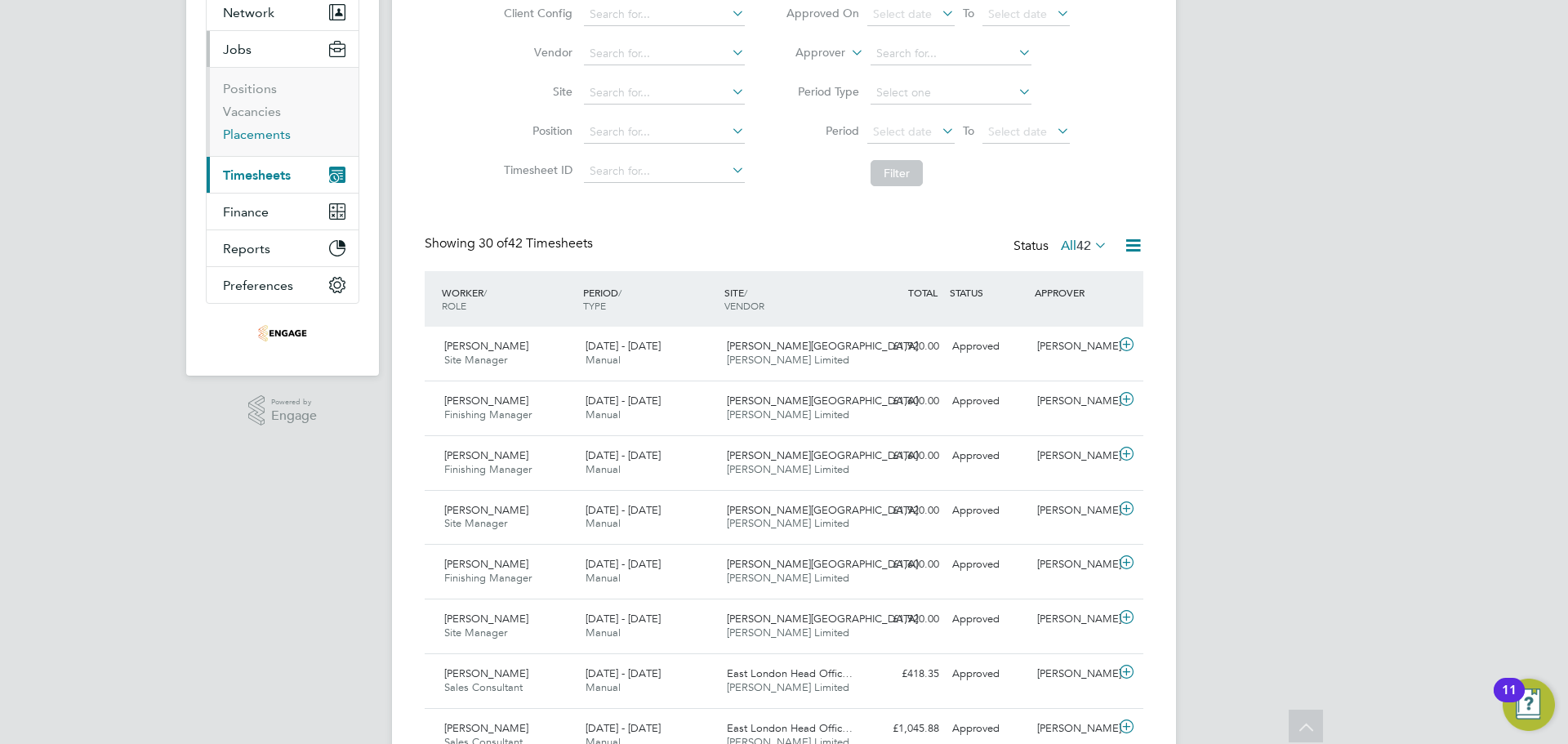
click at [272, 126] on link "Placements" at bounding box center [257, 134] width 68 height 15
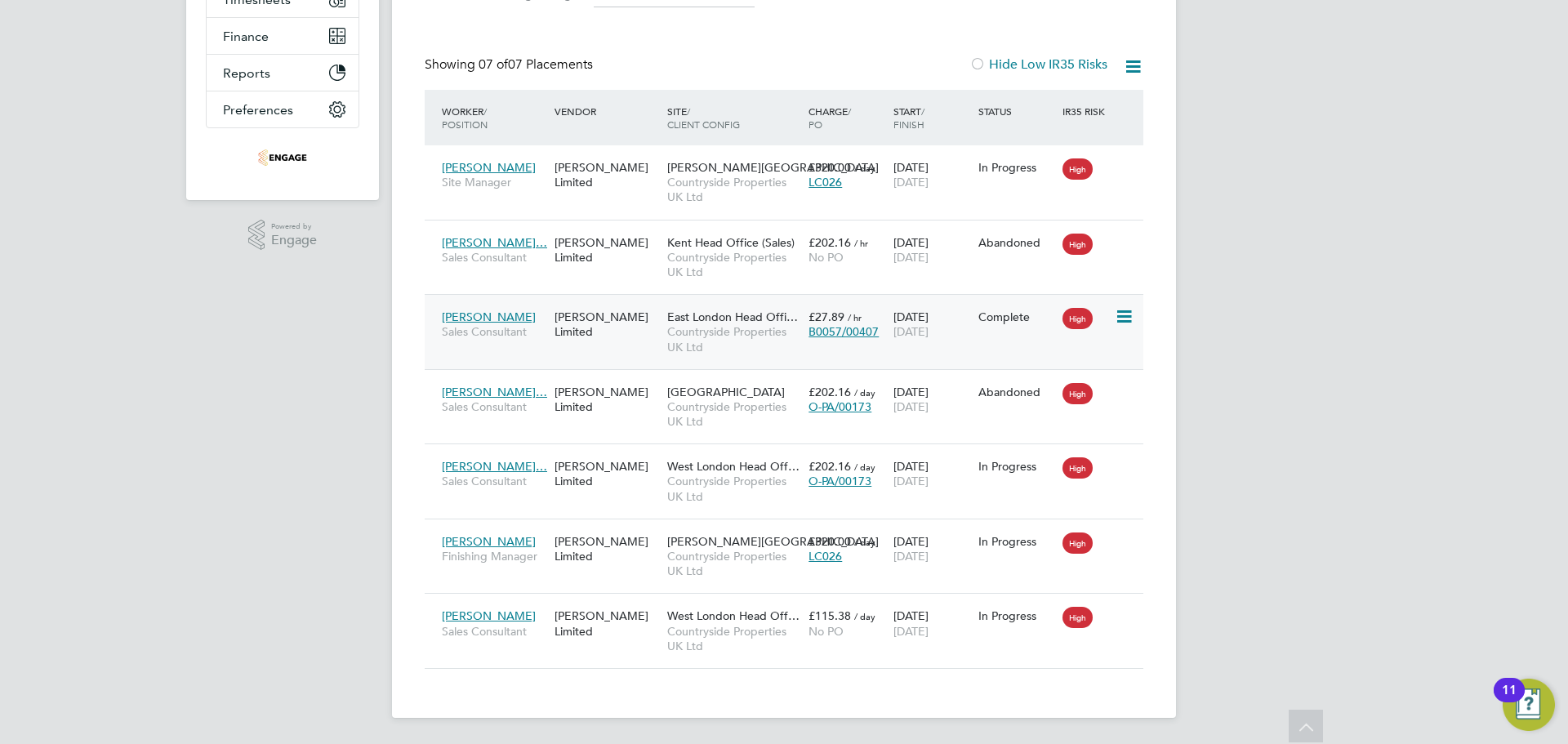
click at [966, 334] on div "18 Jun 2025 31 Aug 2025" at bounding box center [932, 324] width 85 height 46
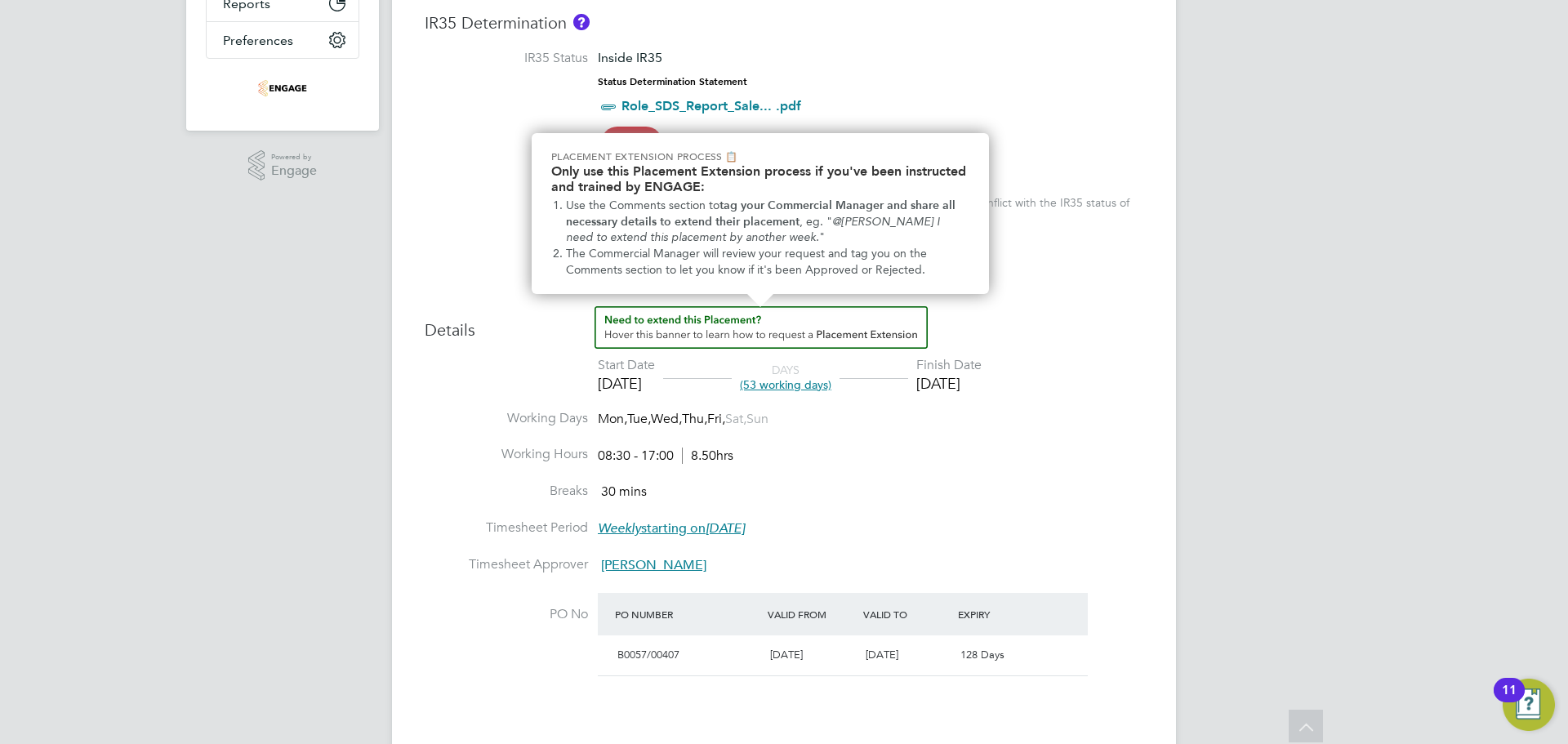
click at [757, 340] on img "How to extend a Placement?" at bounding box center [761, 327] width 333 height 42
click at [722, 322] on img "How to extend a Placement?" at bounding box center [761, 327] width 333 height 42
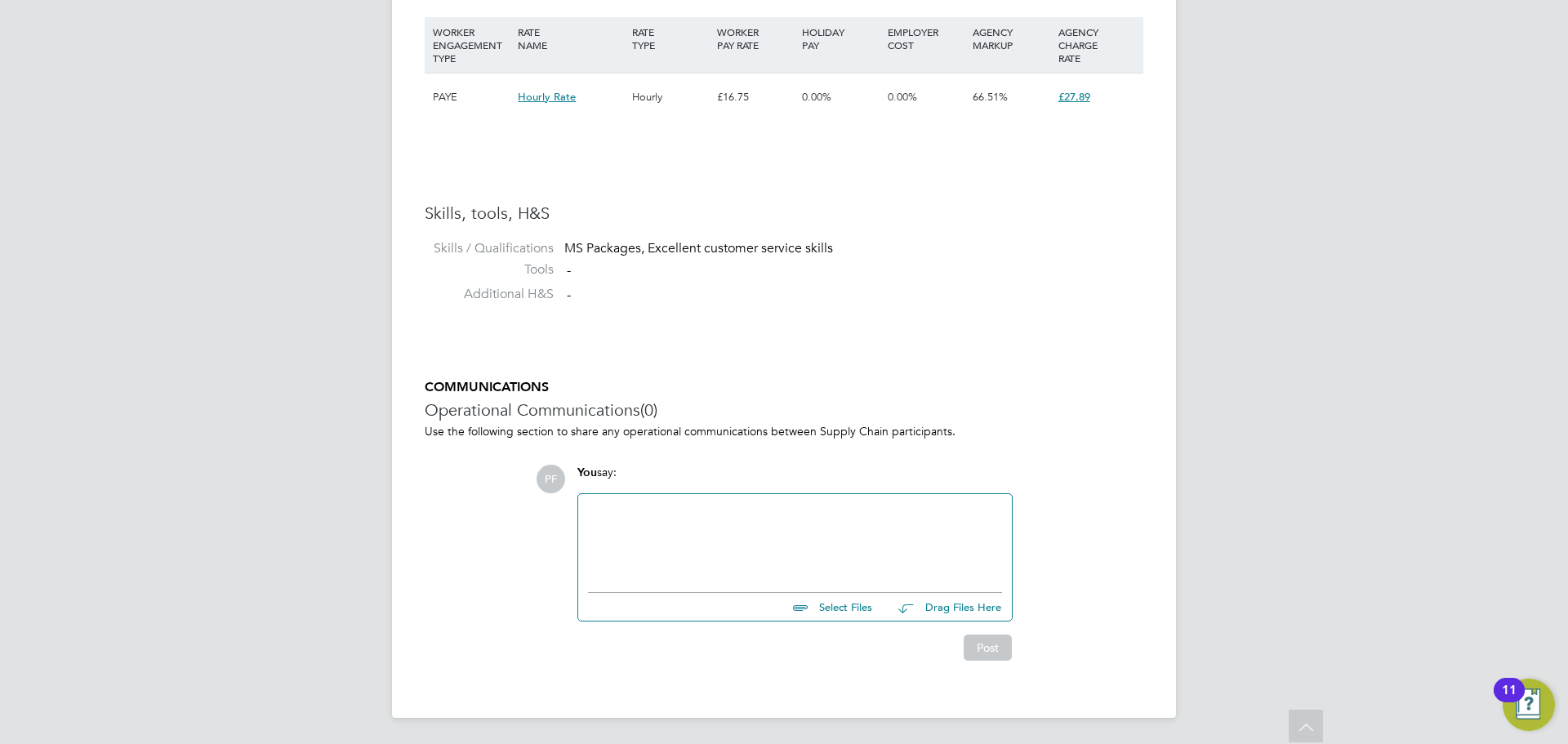
click at [678, 524] on div at bounding box center [795, 539] width 414 height 70
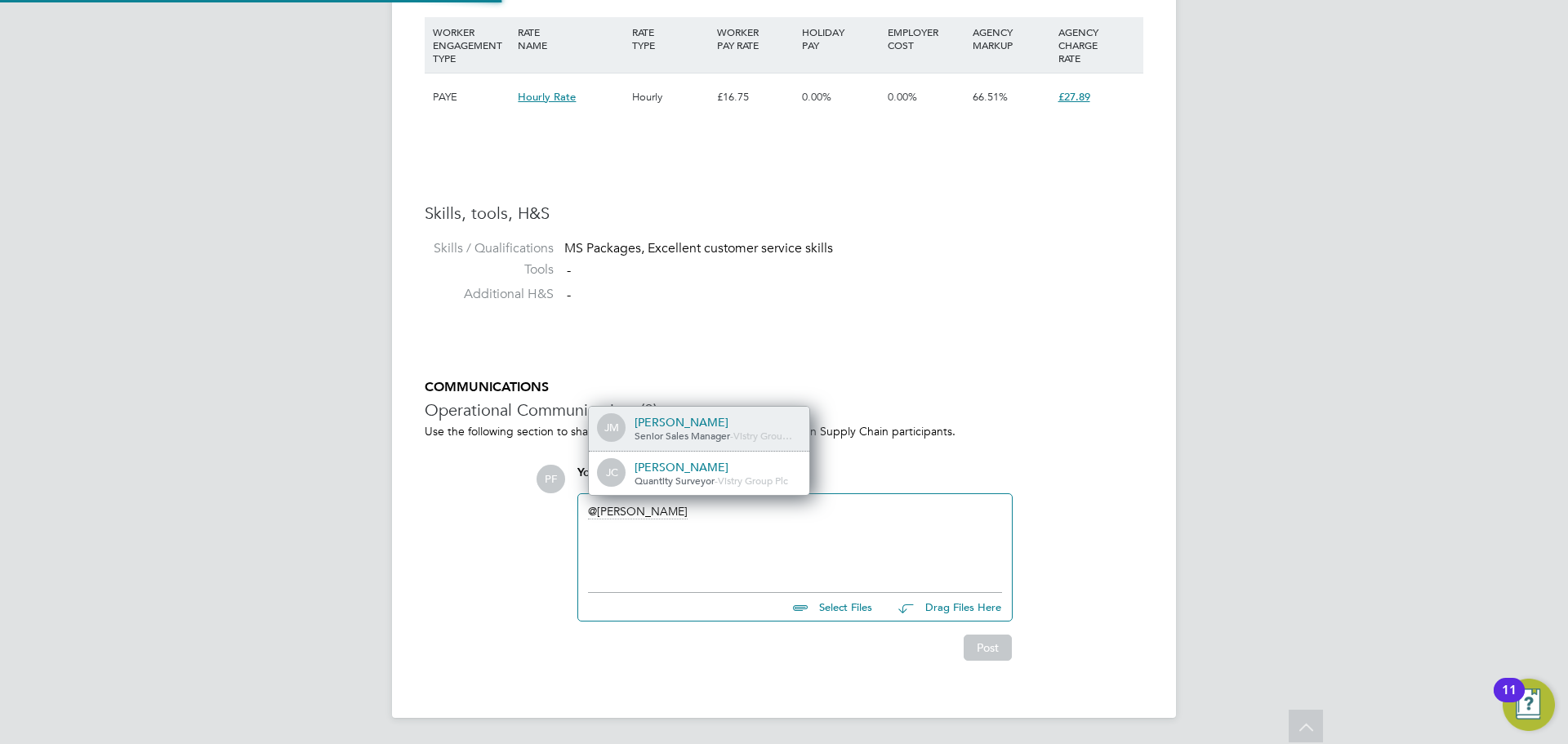
scroll to position [13, 165]
click at [734, 440] on span "Vistry Grou…" at bounding box center [763, 434] width 59 height 13
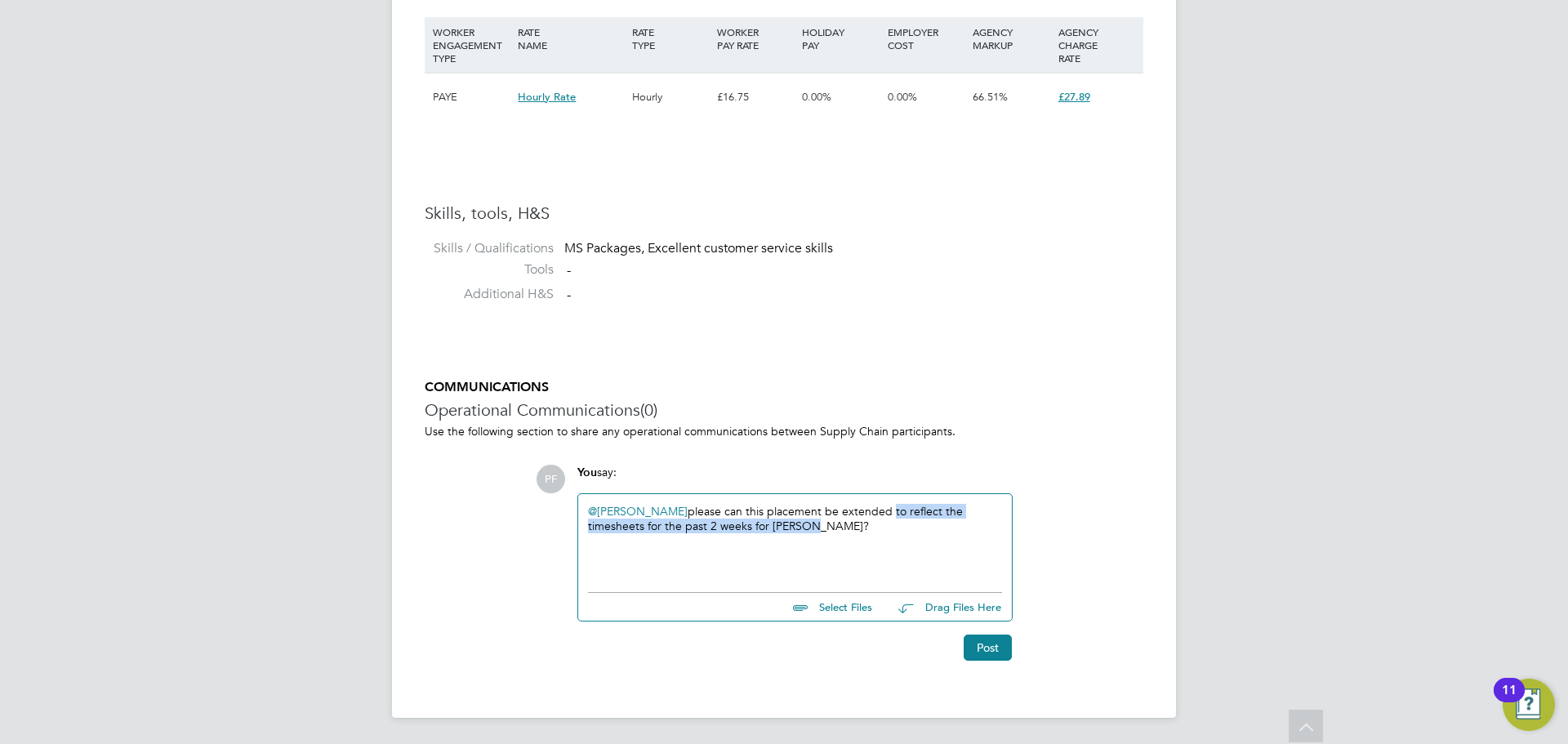
drag, startPoint x: 835, startPoint y: 526, endPoint x: 955, endPoint y: 506, distance: 121.7
click at [878, 511] on div "@[PERSON_NAME] ​ please can this placement be extended to reflect the timesheet…" at bounding box center [795, 539] width 414 height 70
click at [992, 646] on button "Post" at bounding box center [988, 647] width 48 height 26
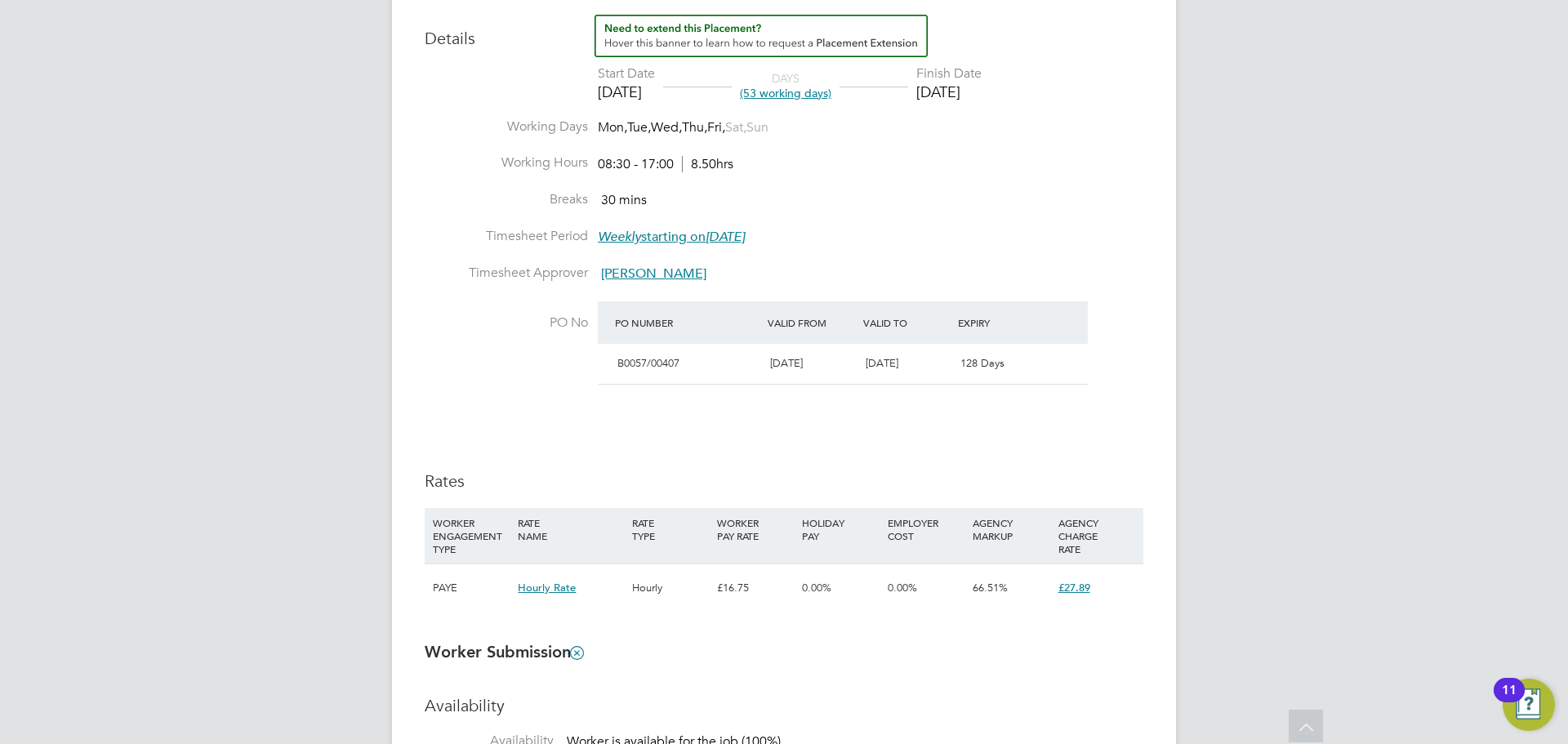
scroll to position [618, 0]
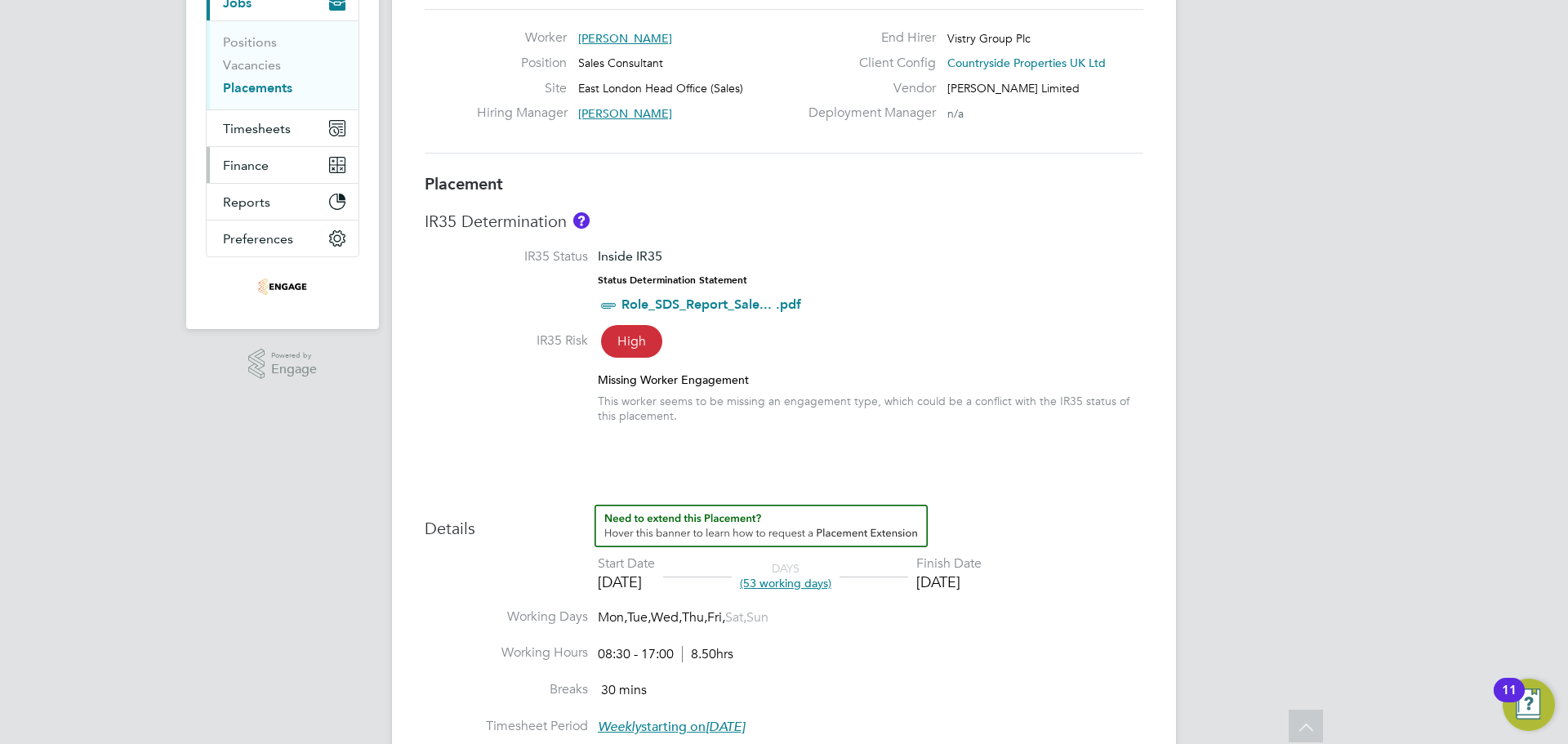
click at [259, 164] on span "Finance" at bounding box center [246, 165] width 46 height 15
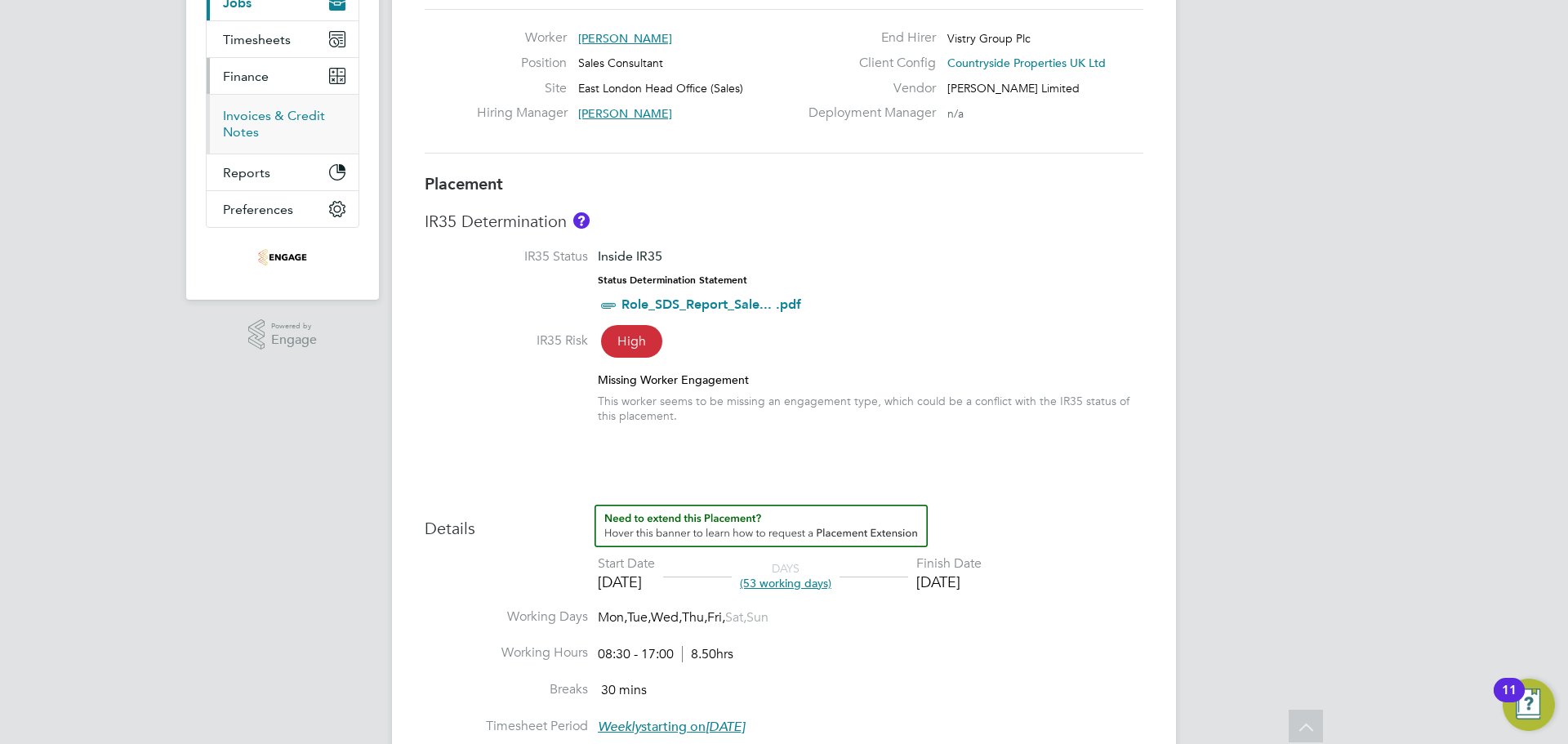
click at [249, 120] on link "Invoices & Credit Notes" at bounding box center [274, 124] width 102 height 32
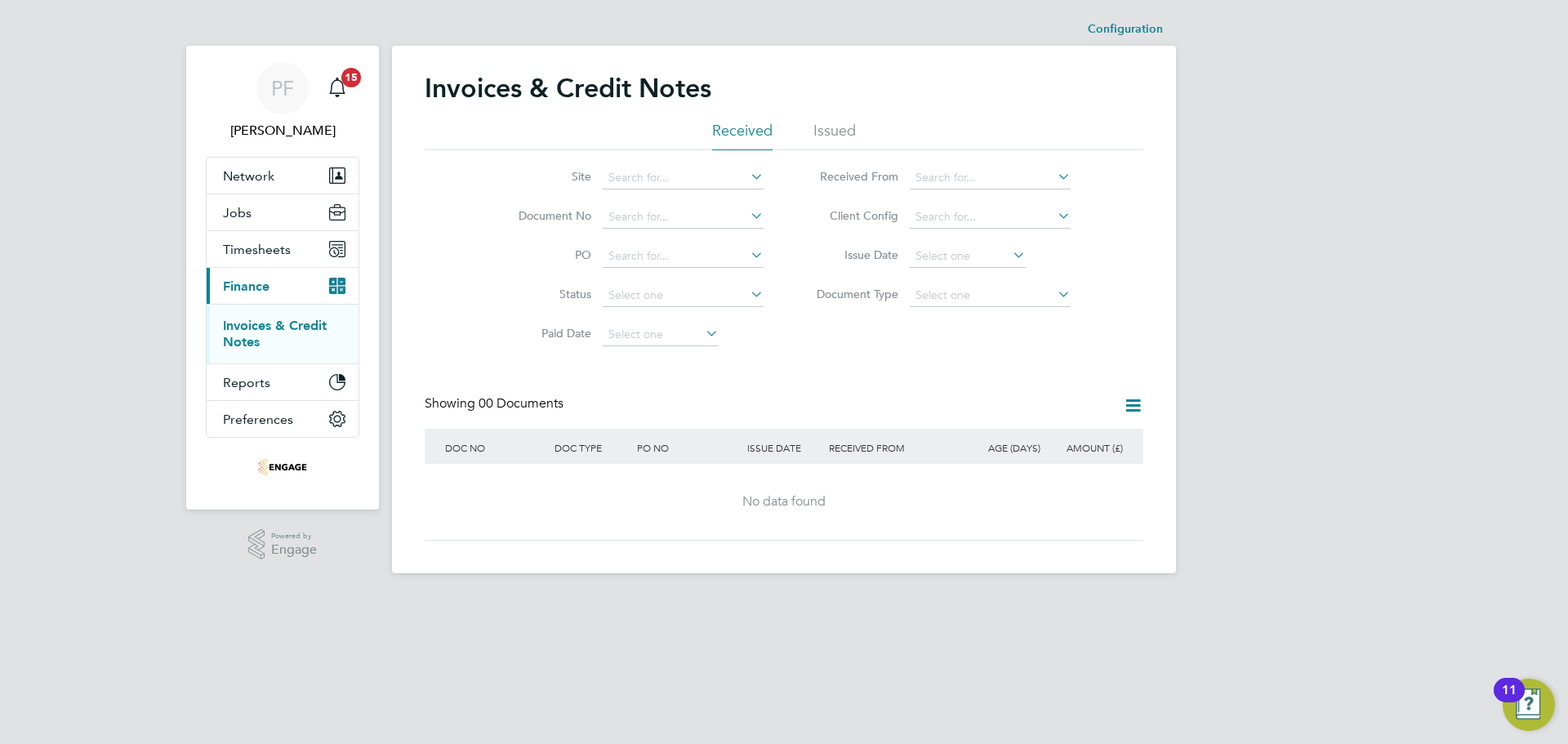
click at [830, 127] on li "Issued" at bounding box center [835, 135] width 42 height 30
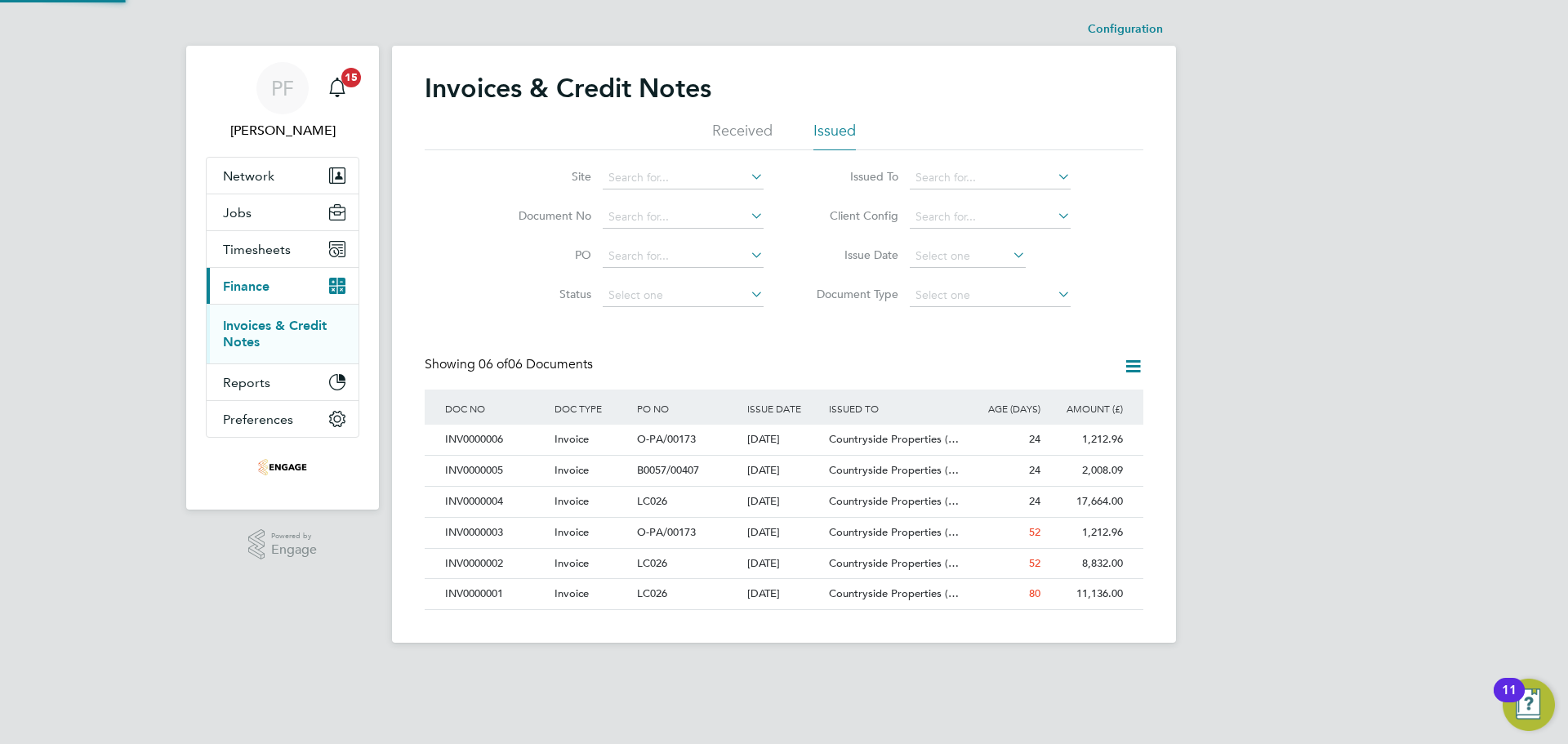
scroll to position [31, 138]
